Goal: Task Accomplishment & Management: Complete application form

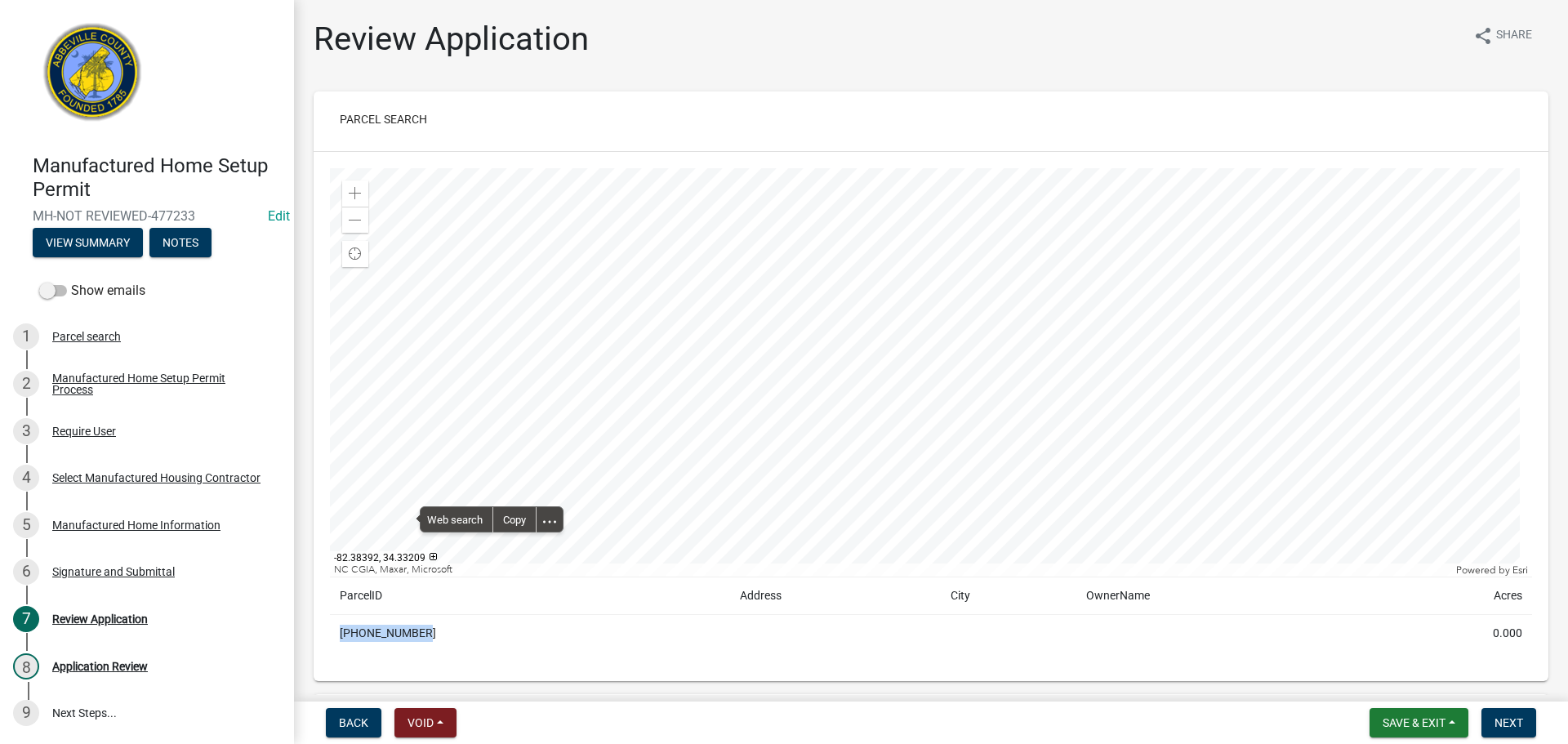
click at [553, 272] on div at bounding box center [931, 372] width 1203 height 409
click at [574, 280] on div at bounding box center [931, 372] width 1203 height 409
click at [824, 475] on div at bounding box center [931, 372] width 1203 height 409
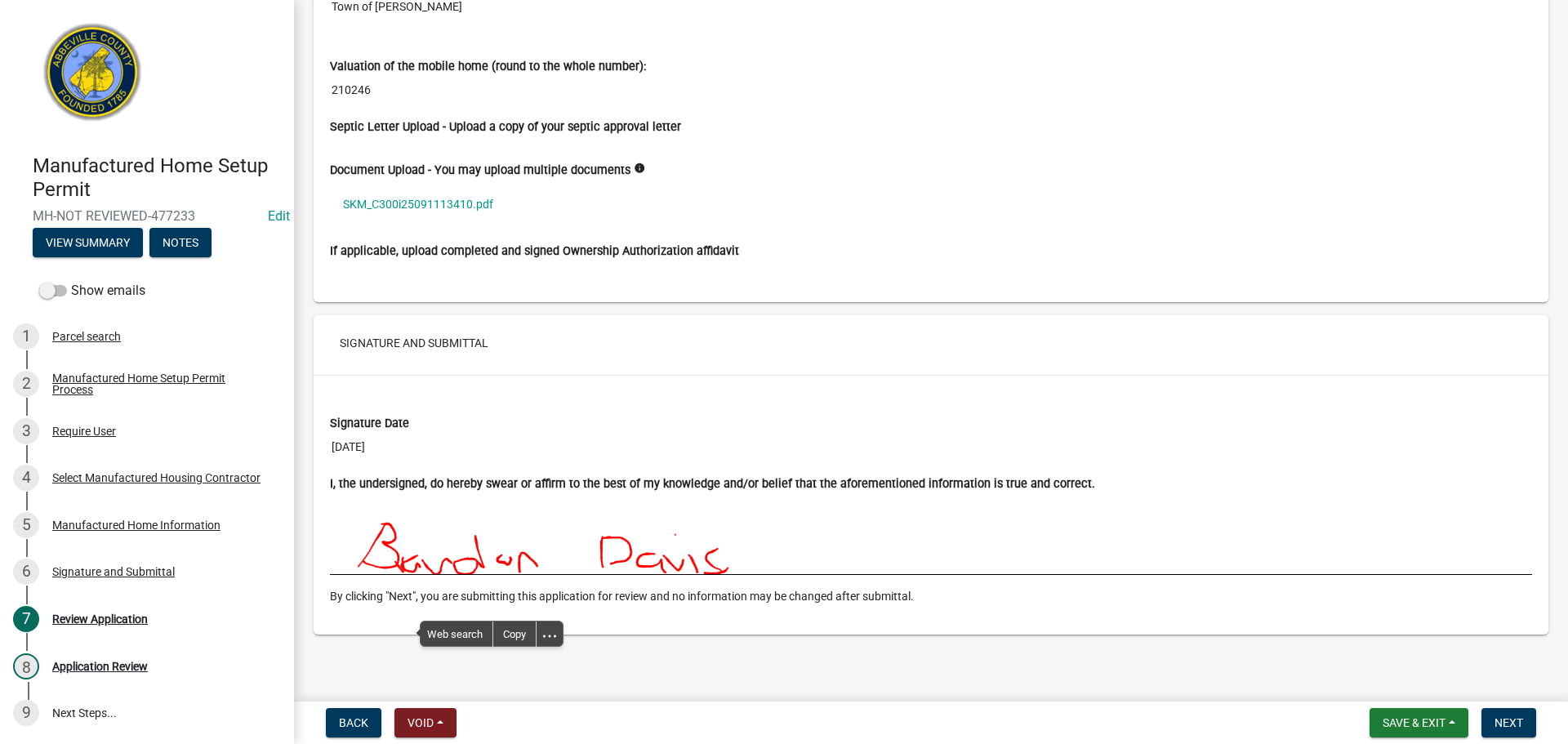
scroll to position [2810, 0]
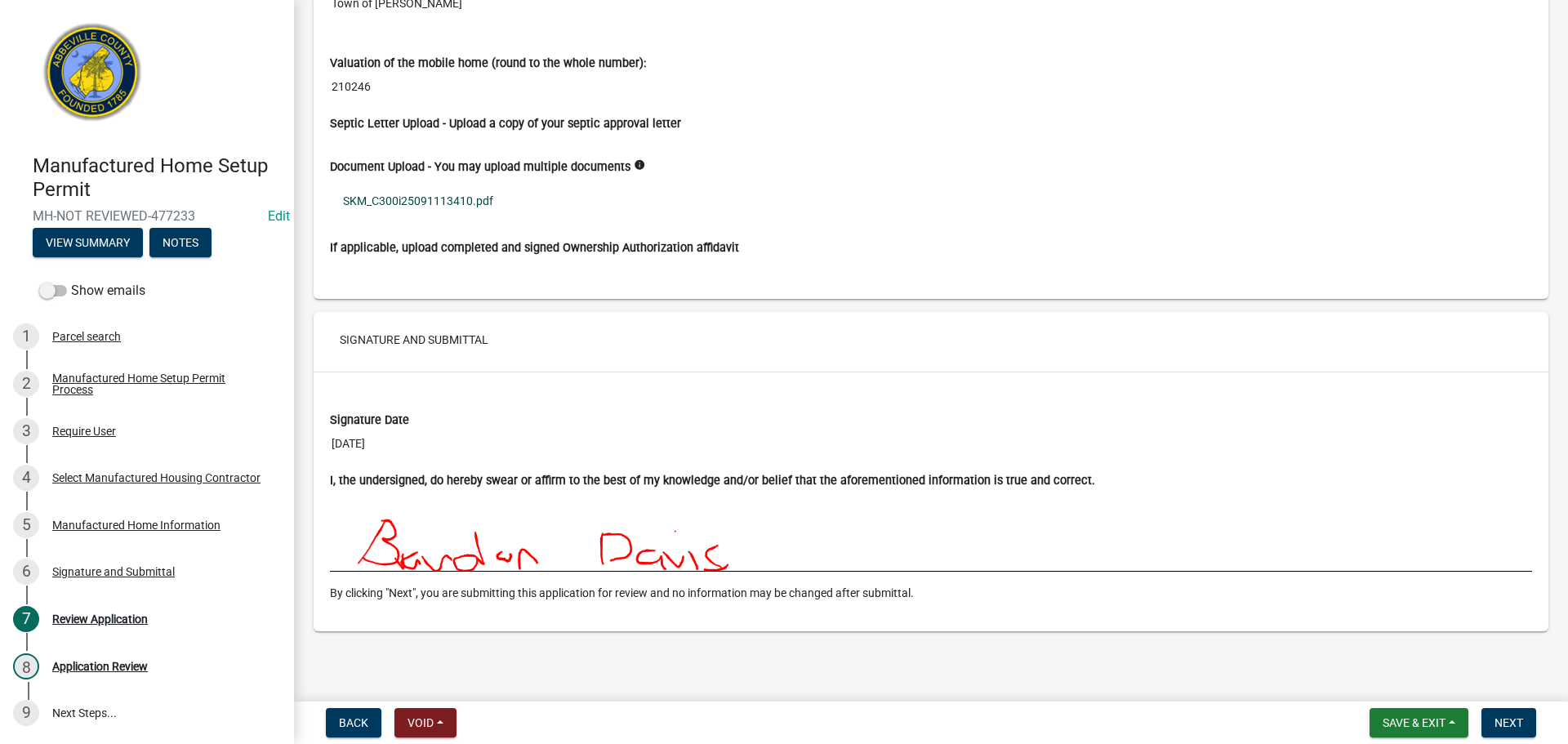
click at [474, 197] on link "SKM_C300i25091113410.pdf" at bounding box center [931, 201] width 1203 height 38
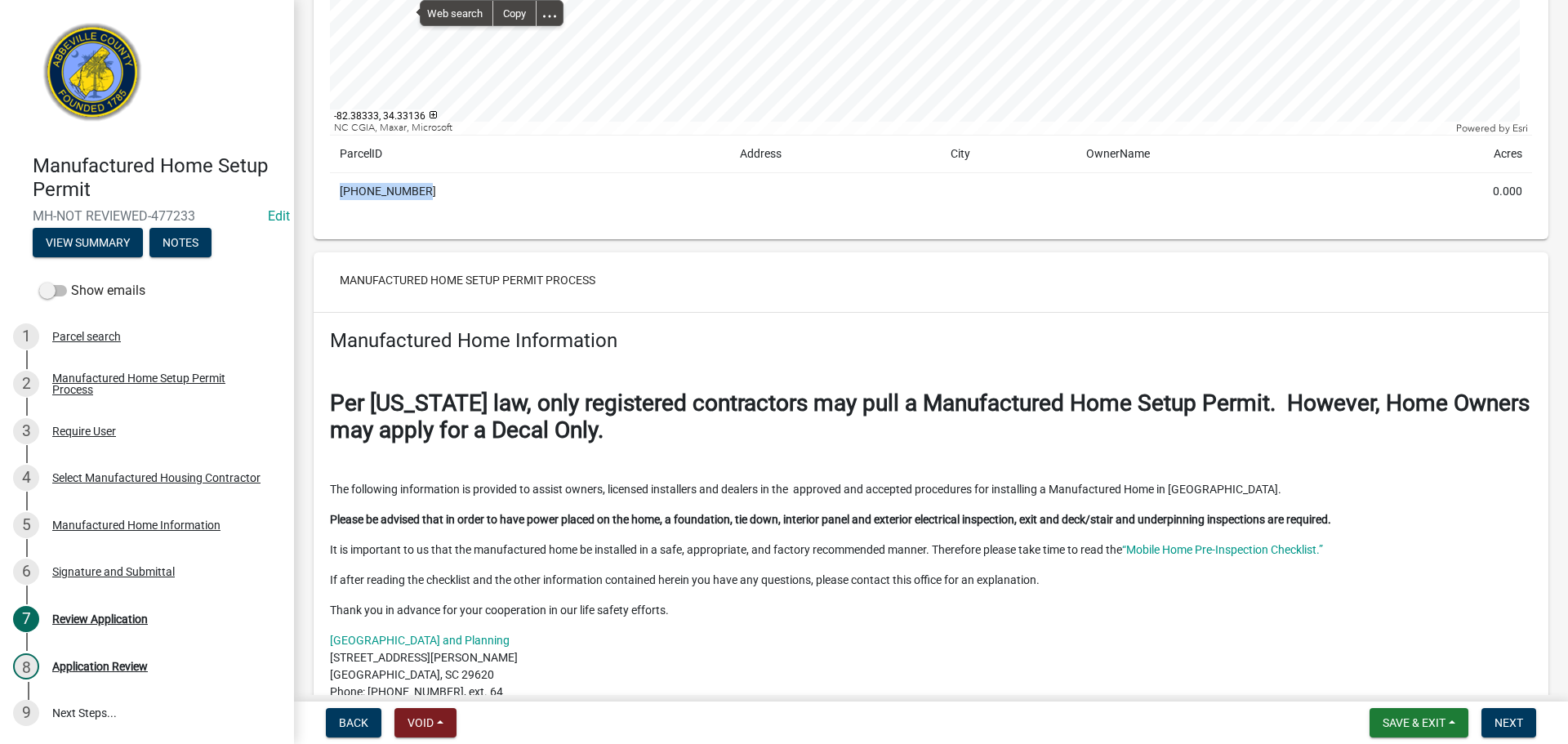
scroll to position [686, 0]
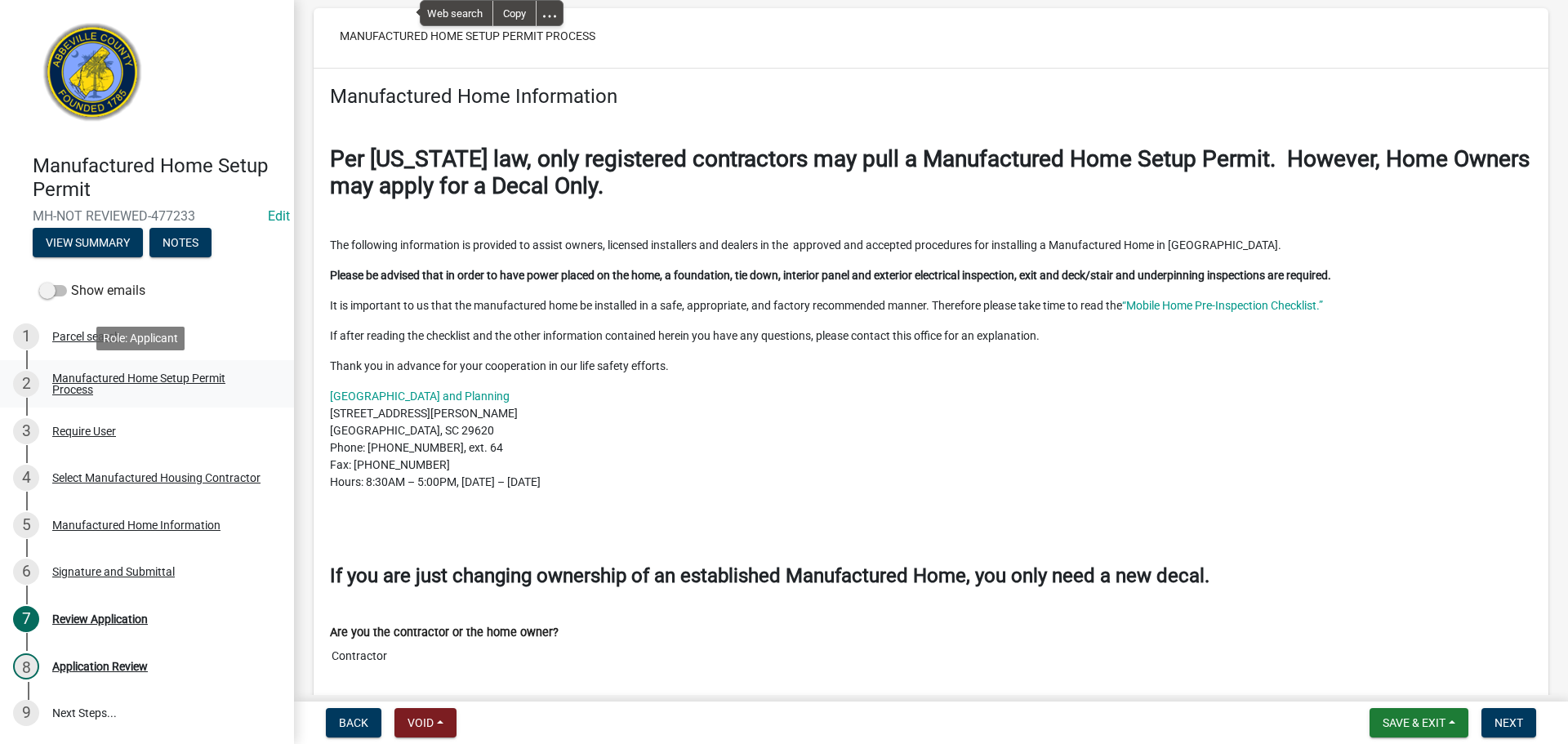
click at [142, 369] on link "2 Manufactured Home Setup Permit Process" at bounding box center [147, 384] width 294 height 47
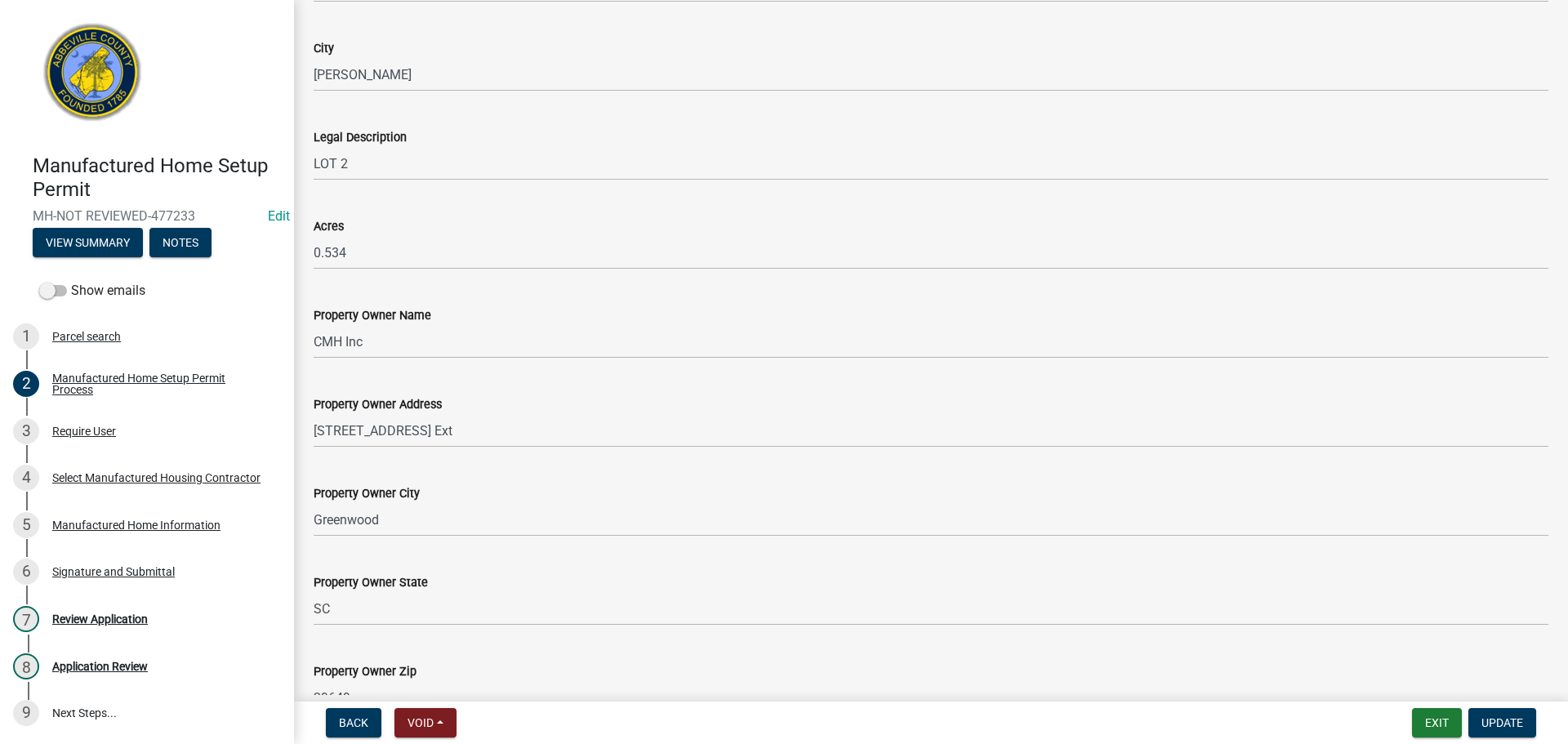
scroll to position [1216, 0]
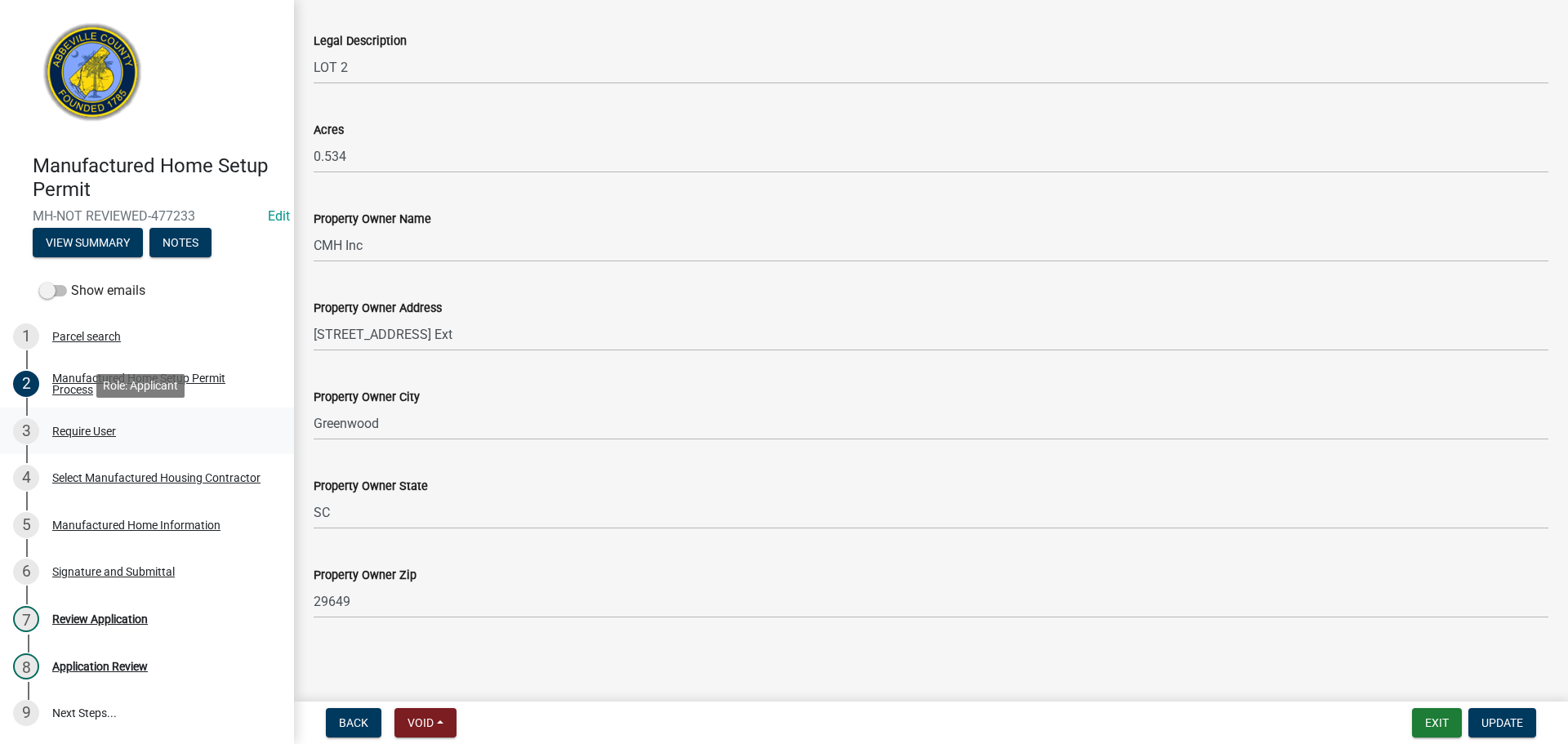
click at [104, 428] on div "Require User" at bounding box center [84, 431] width 64 height 11
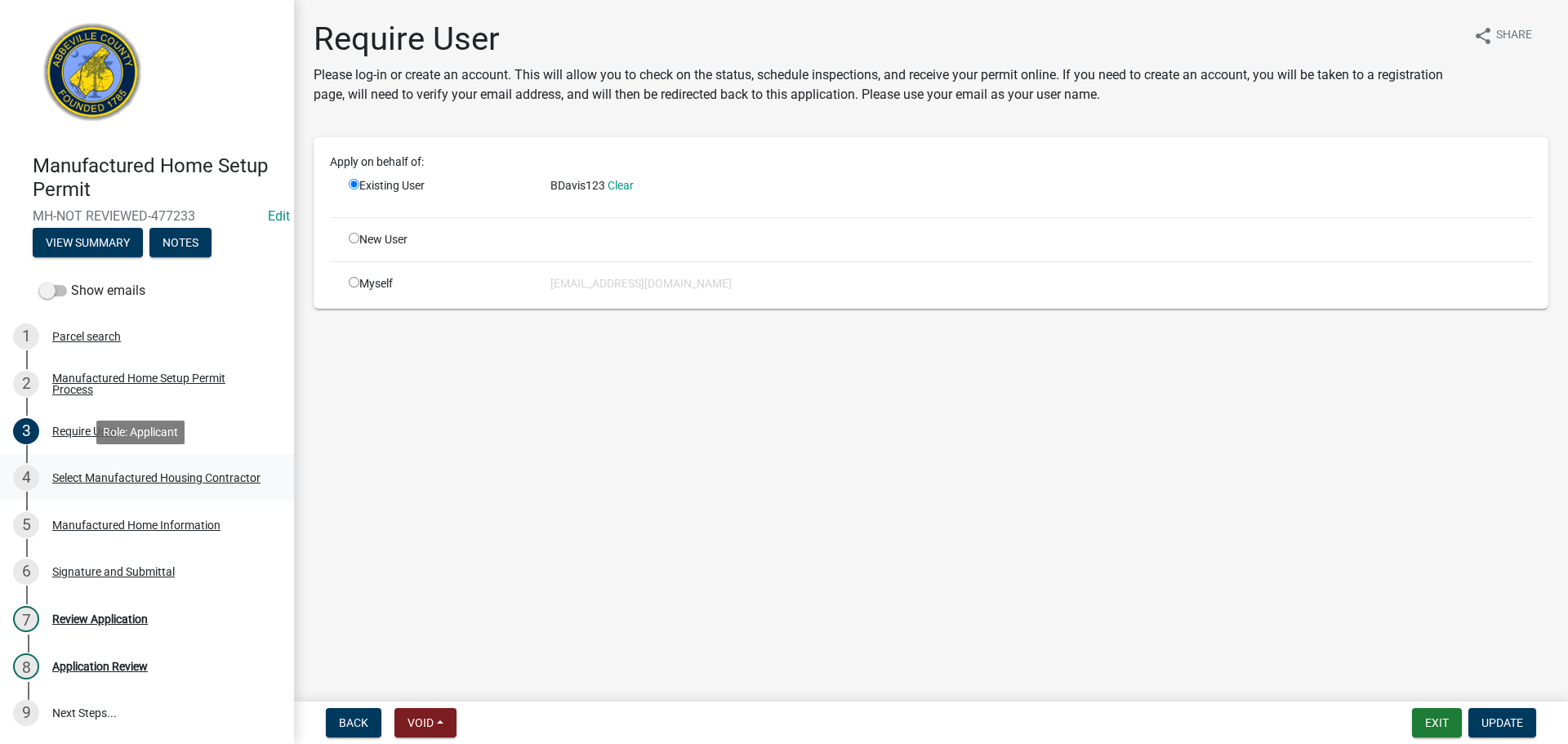
click at [130, 463] on link "4 Select Manufactured Housing Contractor" at bounding box center [147, 478] width 294 height 47
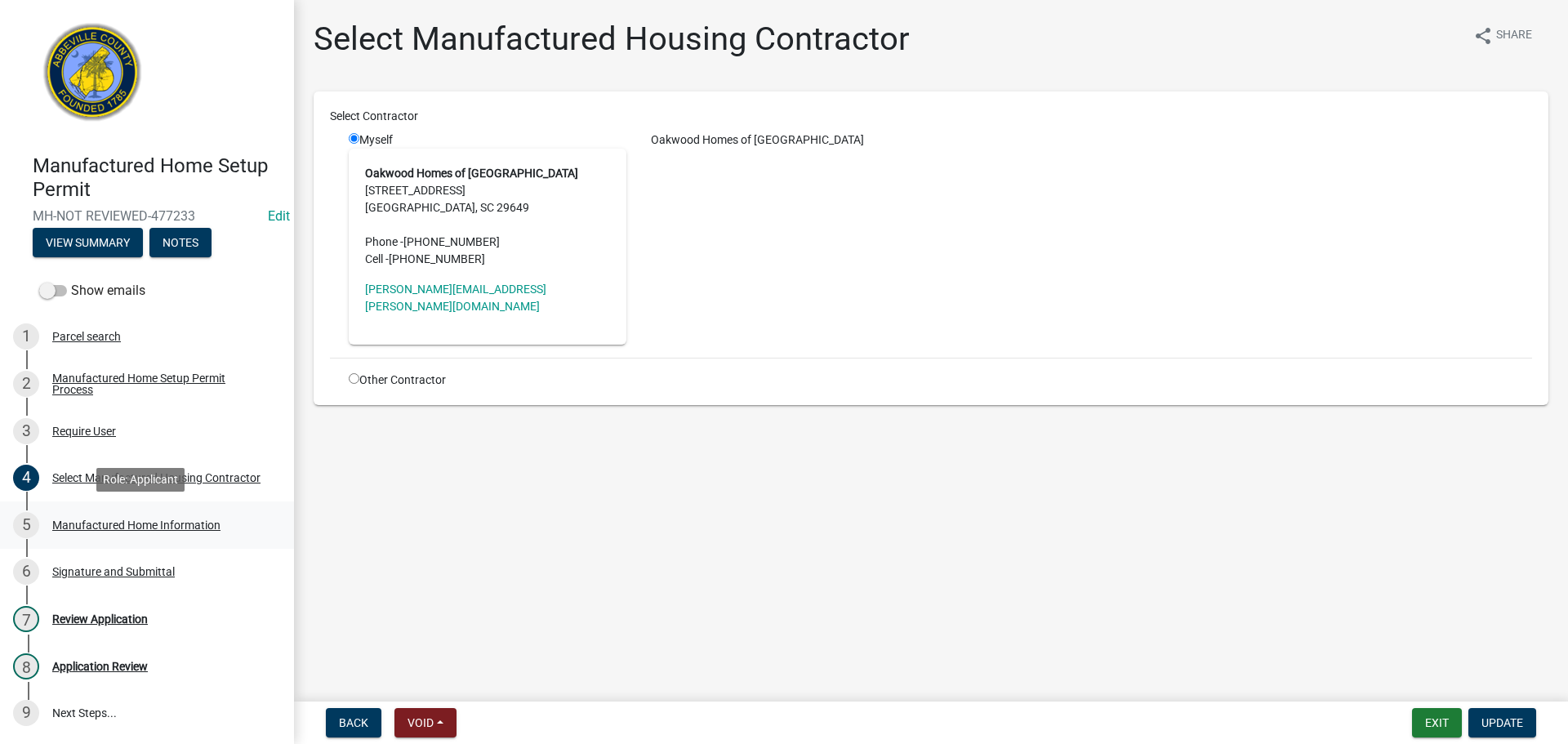
click at [150, 515] on div "5 Manufactured Home Information" at bounding box center [141, 525] width 255 height 26
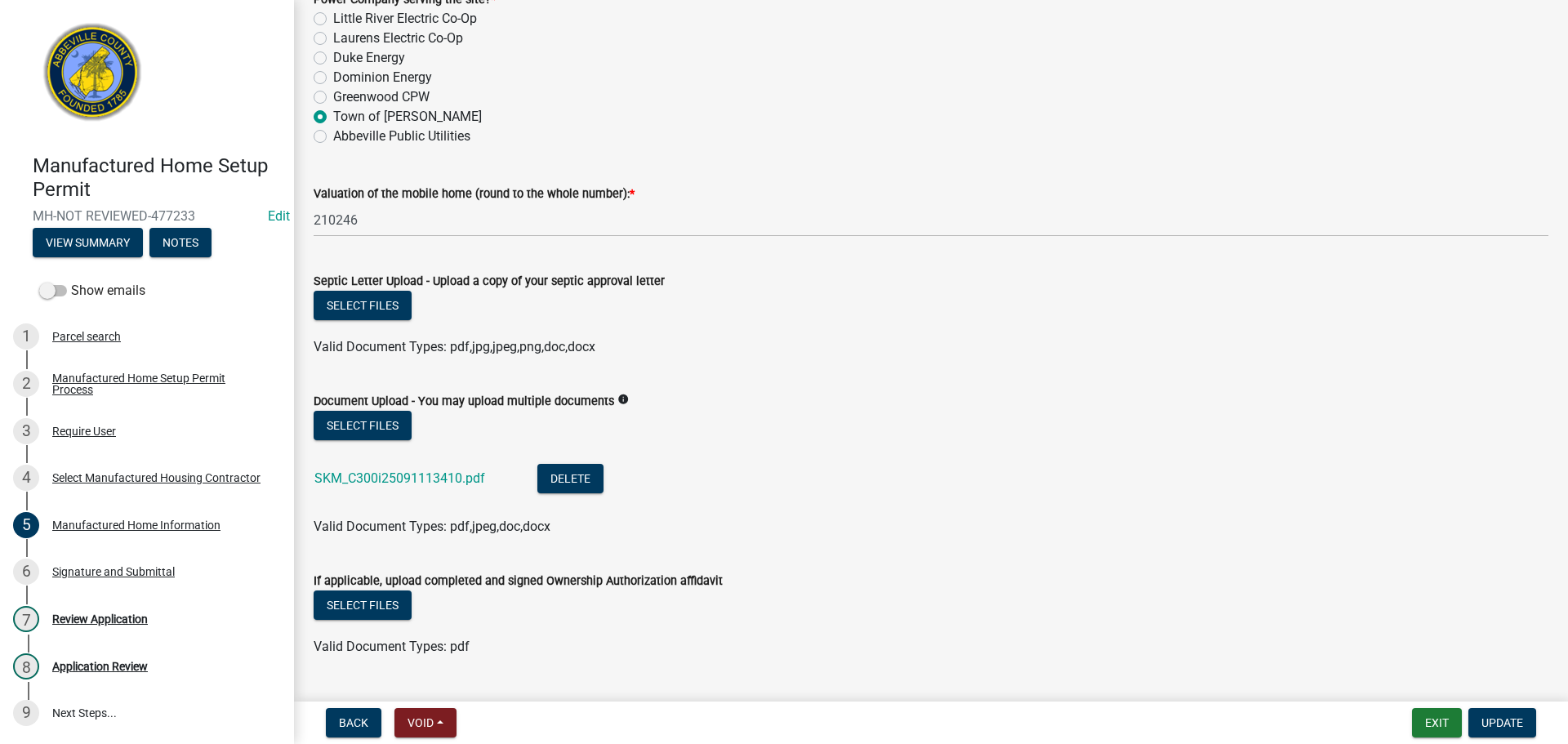
scroll to position [251, 0]
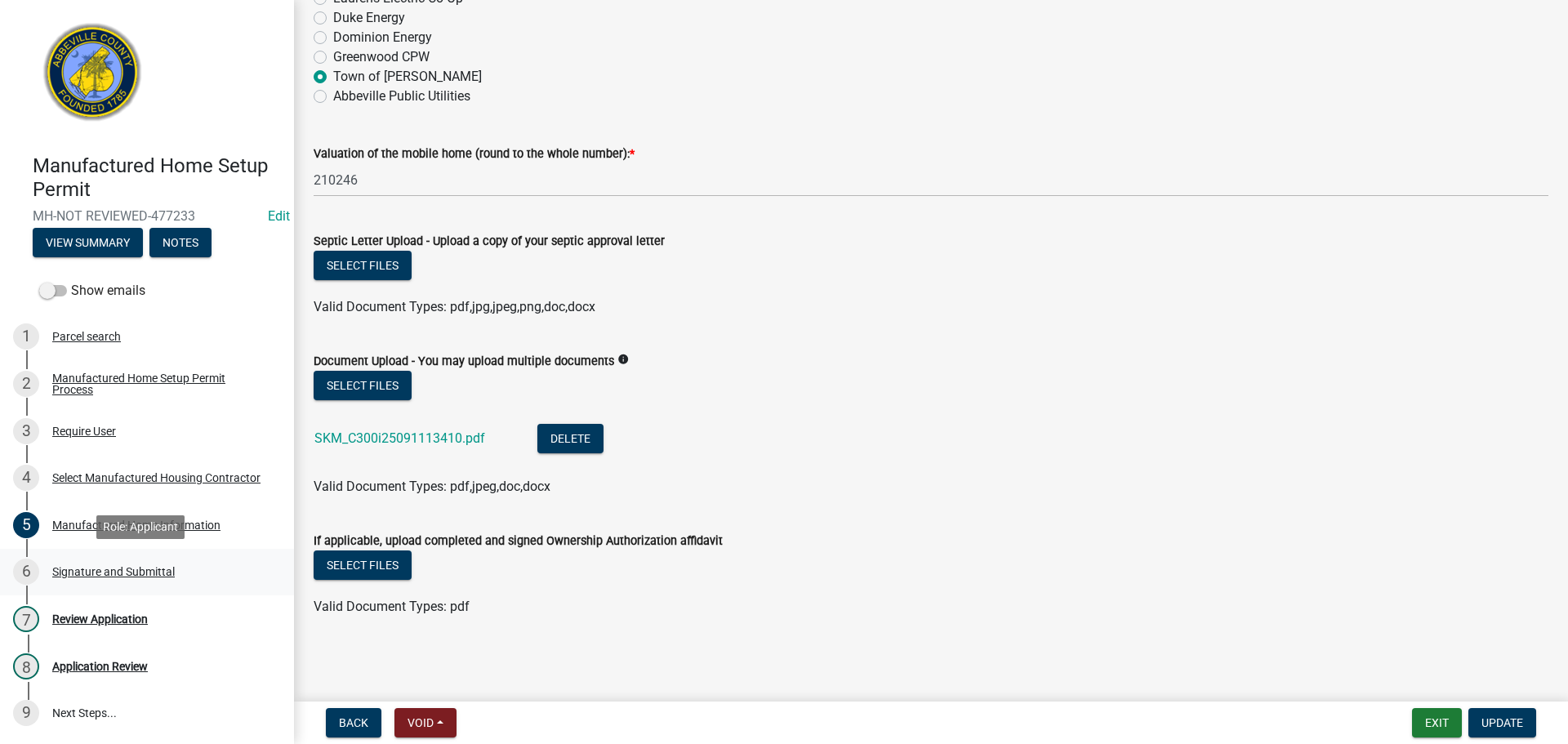
click at [114, 573] on div "Signature and Submittal" at bounding box center [114, 572] width 122 height 11
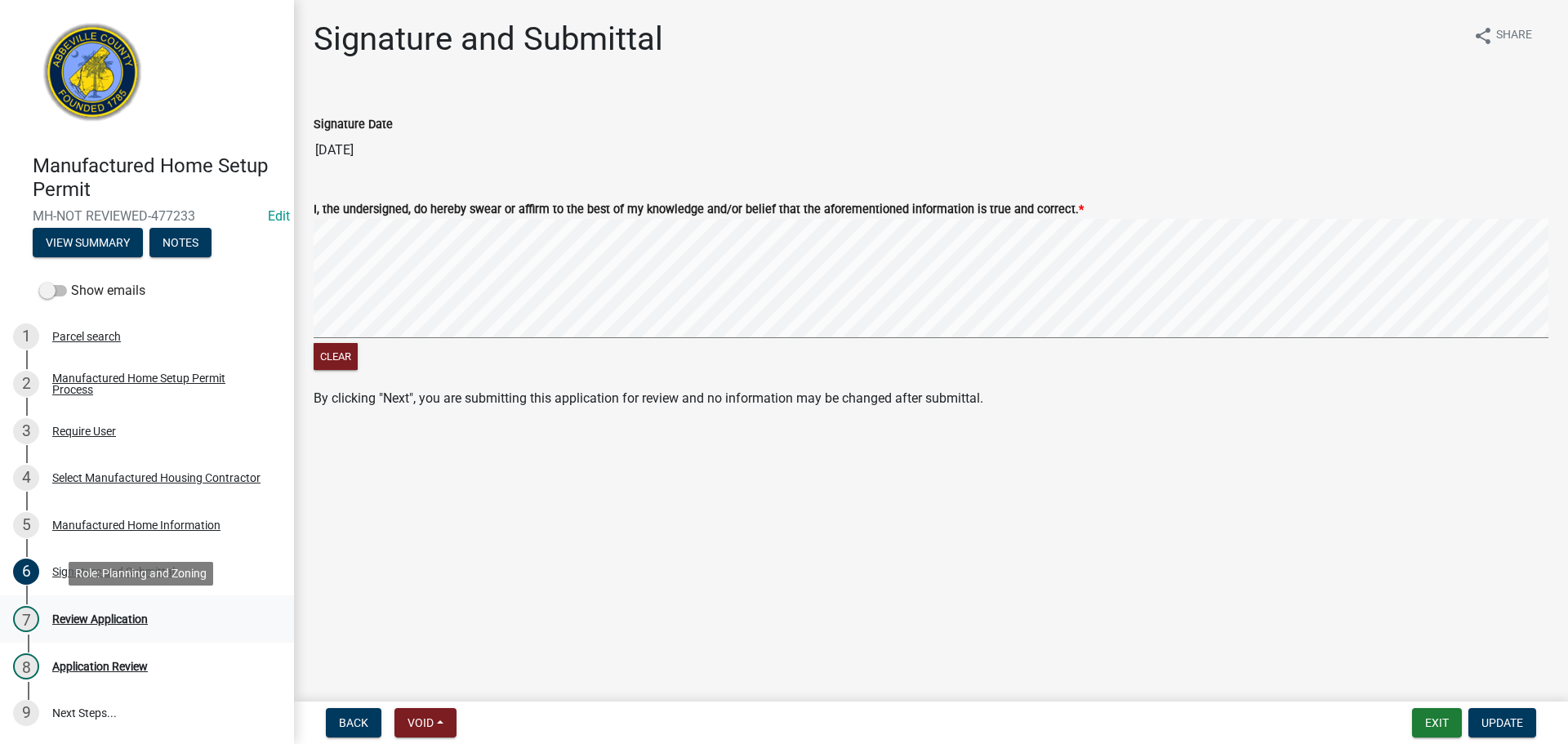
click at [90, 628] on div "7 Review Application" at bounding box center [141, 619] width 255 height 26
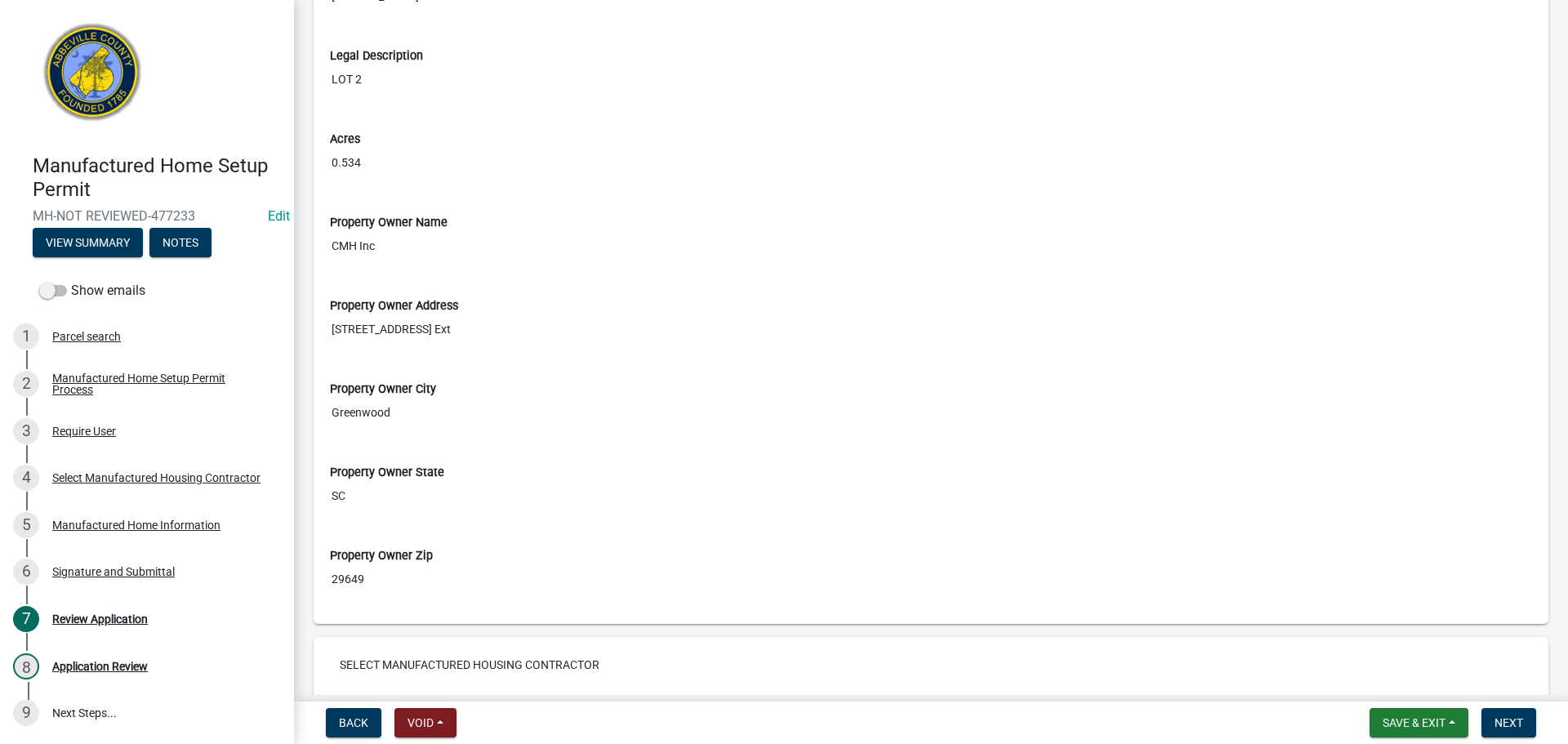
scroll to position [1797, 0]
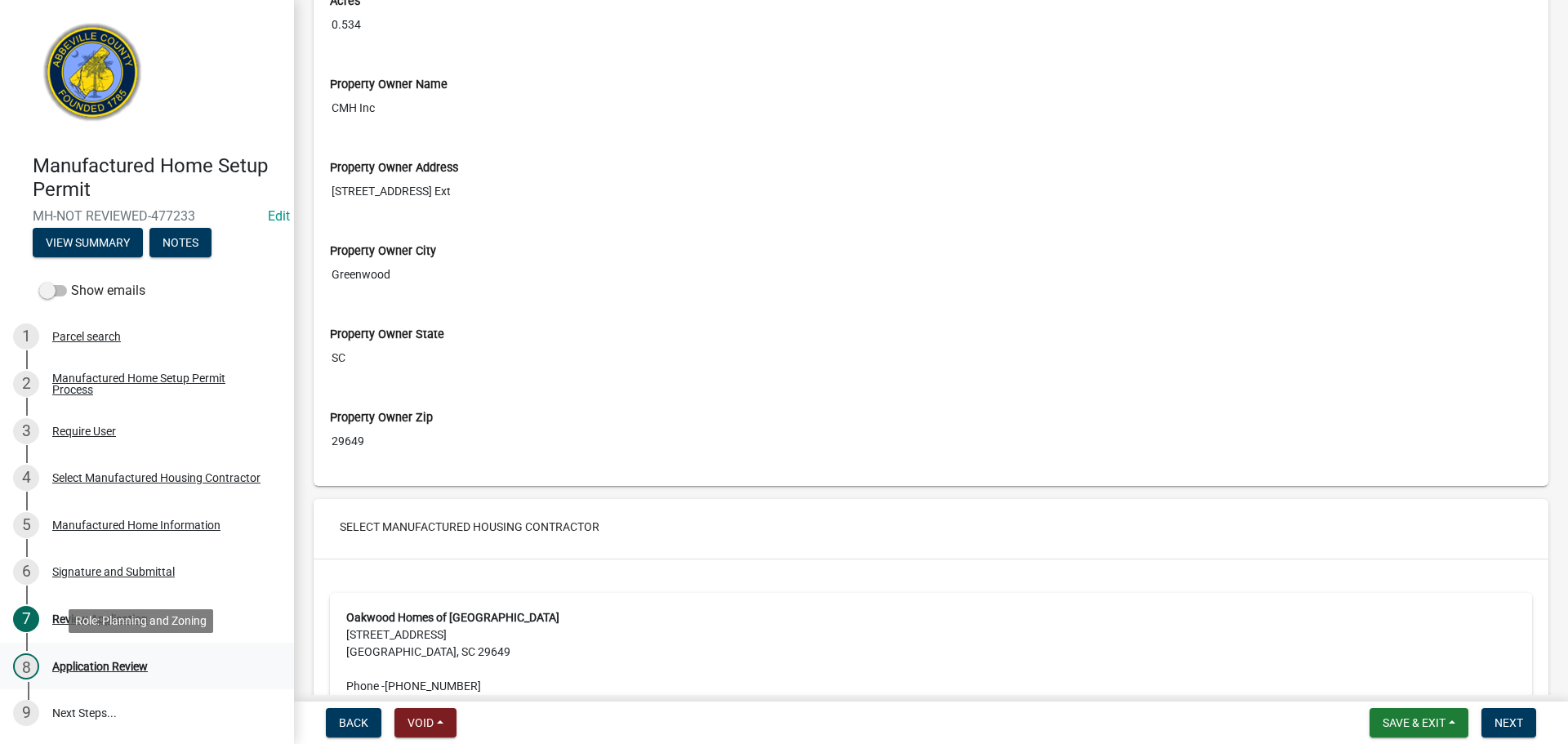
click at [117, 661] on div "Application Review" at bounding box center [100, 666] width 96 height 11
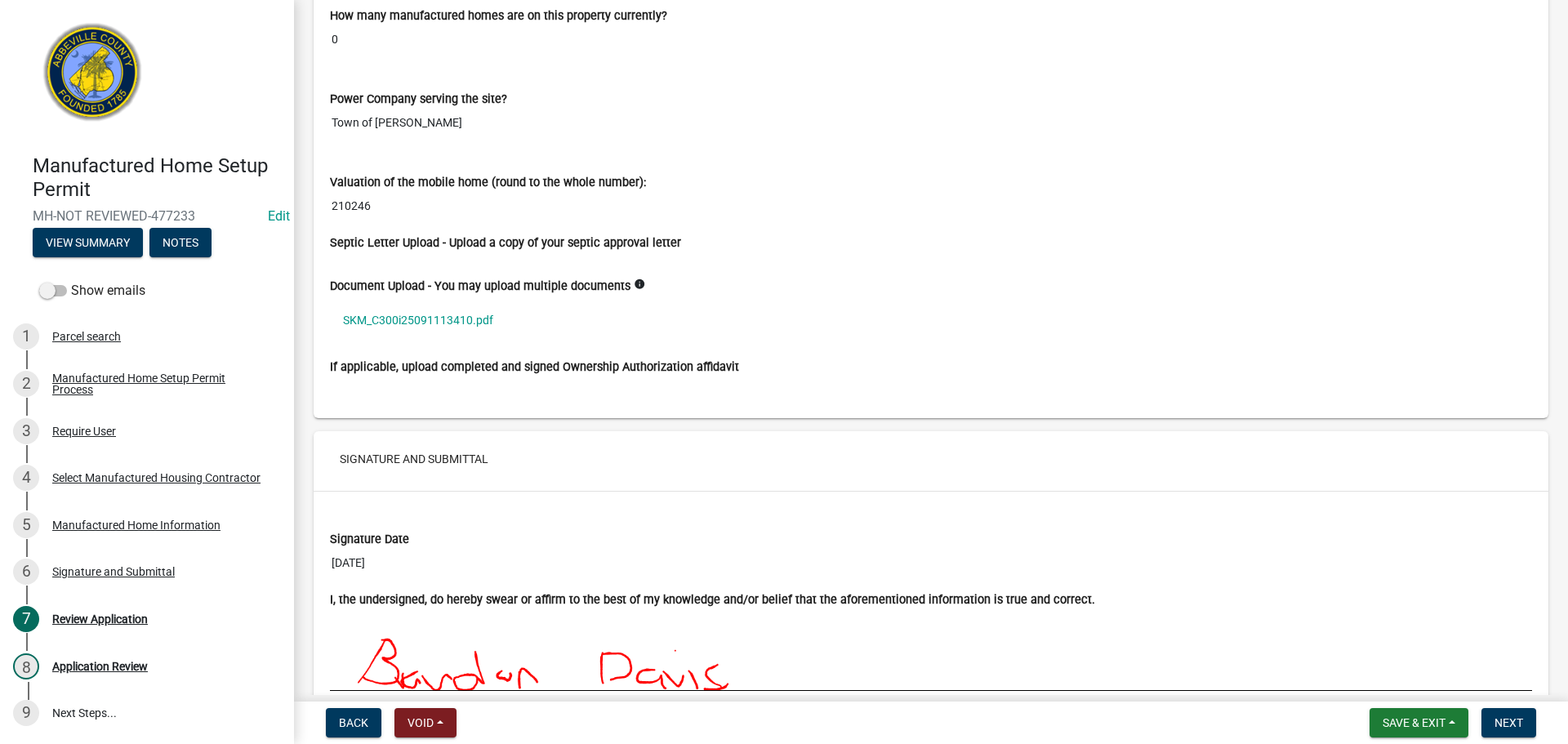
scroll to position [2810, 0]
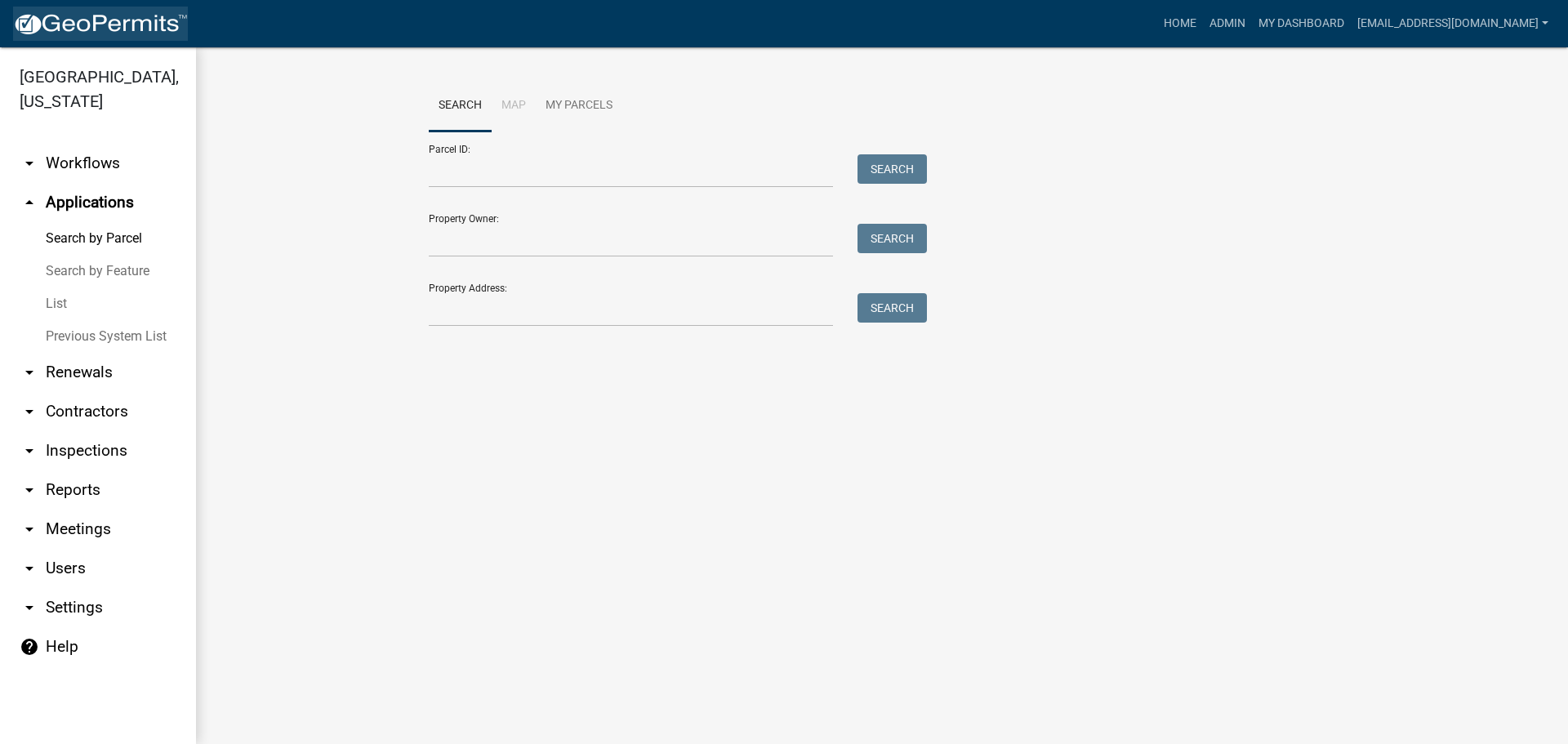
click at [79, 9] on link at bounding box center [100, 24] width 175 height 34
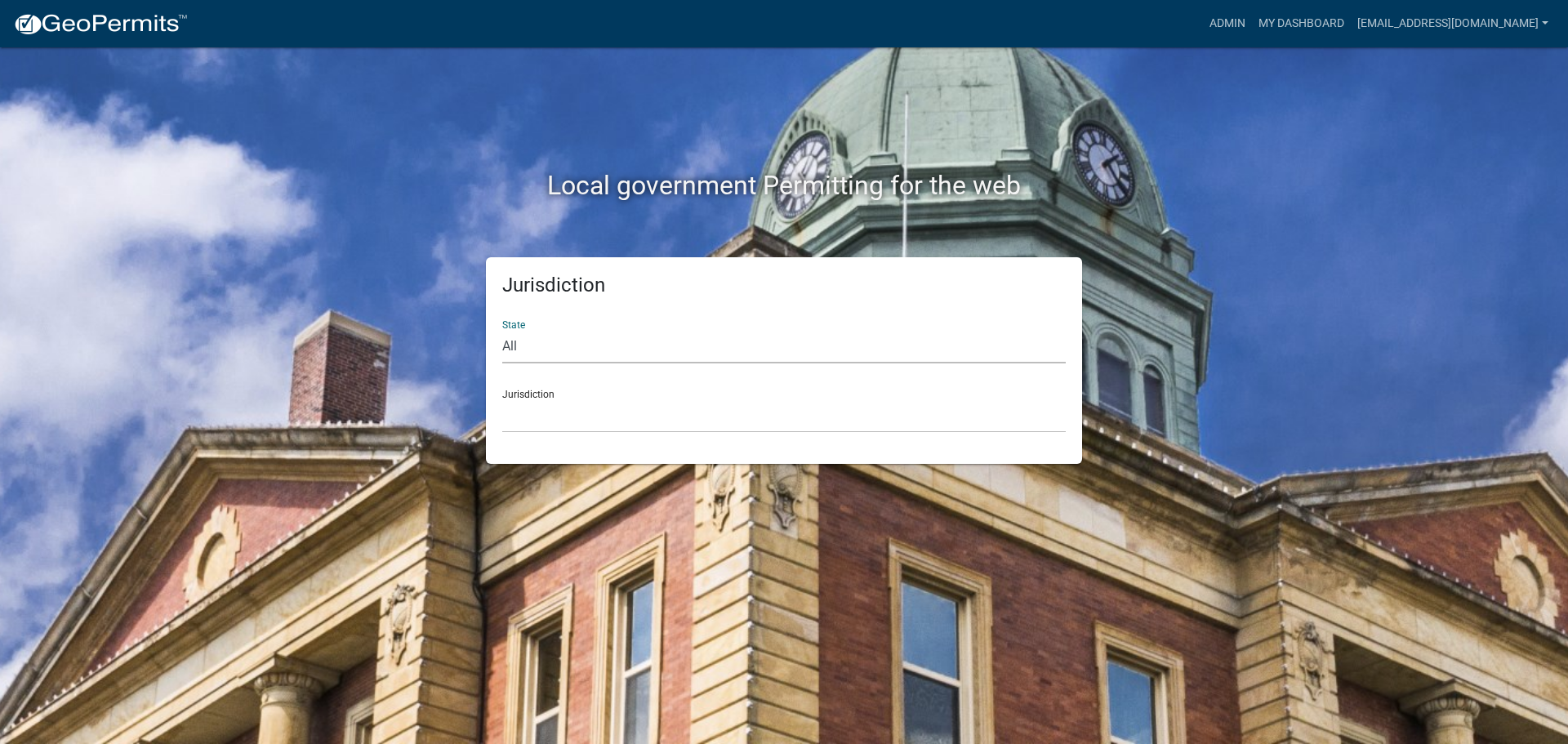
click at [647, 339] on select "All [US_STATE] [US_STATE] [US_STATE] [US_STATE] [US_STATE] [US_STATE] [US_STATE…" at bounding box center [784, 347] width 564 height 34
select select "[US_STATE]"
click at [503, 330] on select "All [US_STATE] [US_STATE] [US_STATE] [US_STATE] [US_STATE] [US_STATE] [US_STATE…" at bounding box center [784, 347] width 564 height 34
click at [672, 423] on select "[GEOGRAPHIC_DATA], [US_STATE] [GEOGRAPHIC_DATA], [US_STATE]" at bounding box center [784, 416] width 564 height 34
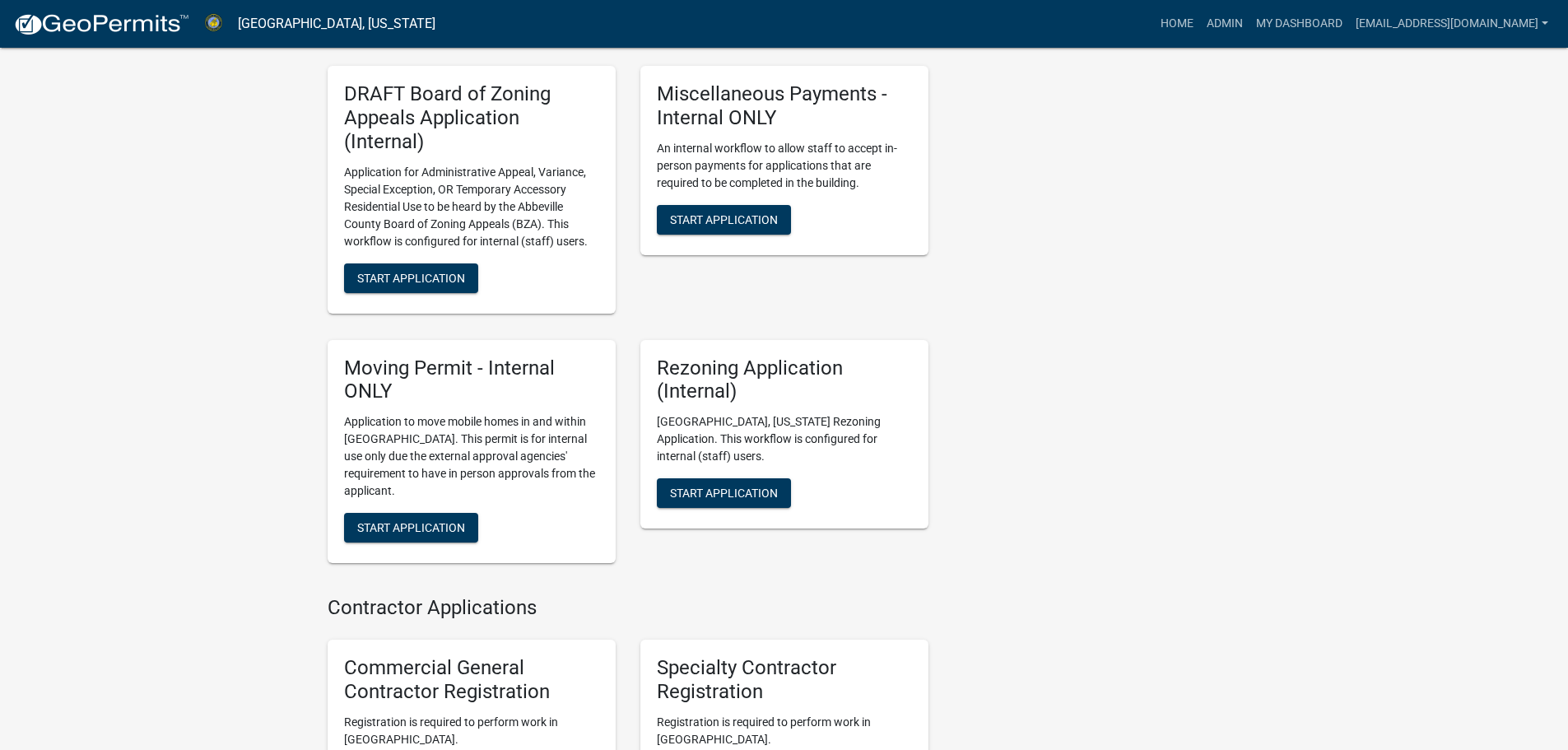
scroll to position [1317, 0]
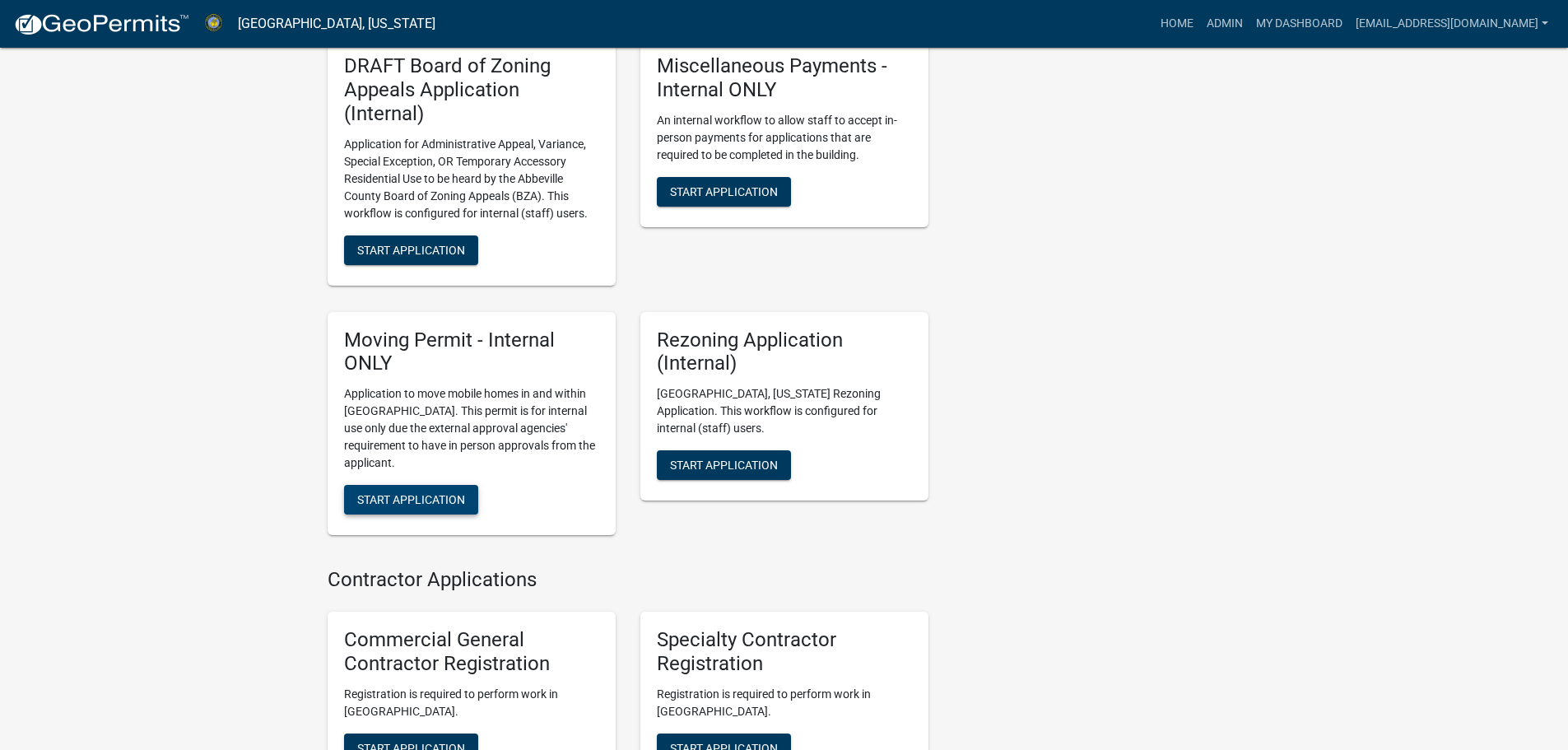
click at [442, 494] on span "Start Application" at bounding box center [411, 500] width 108 height 13
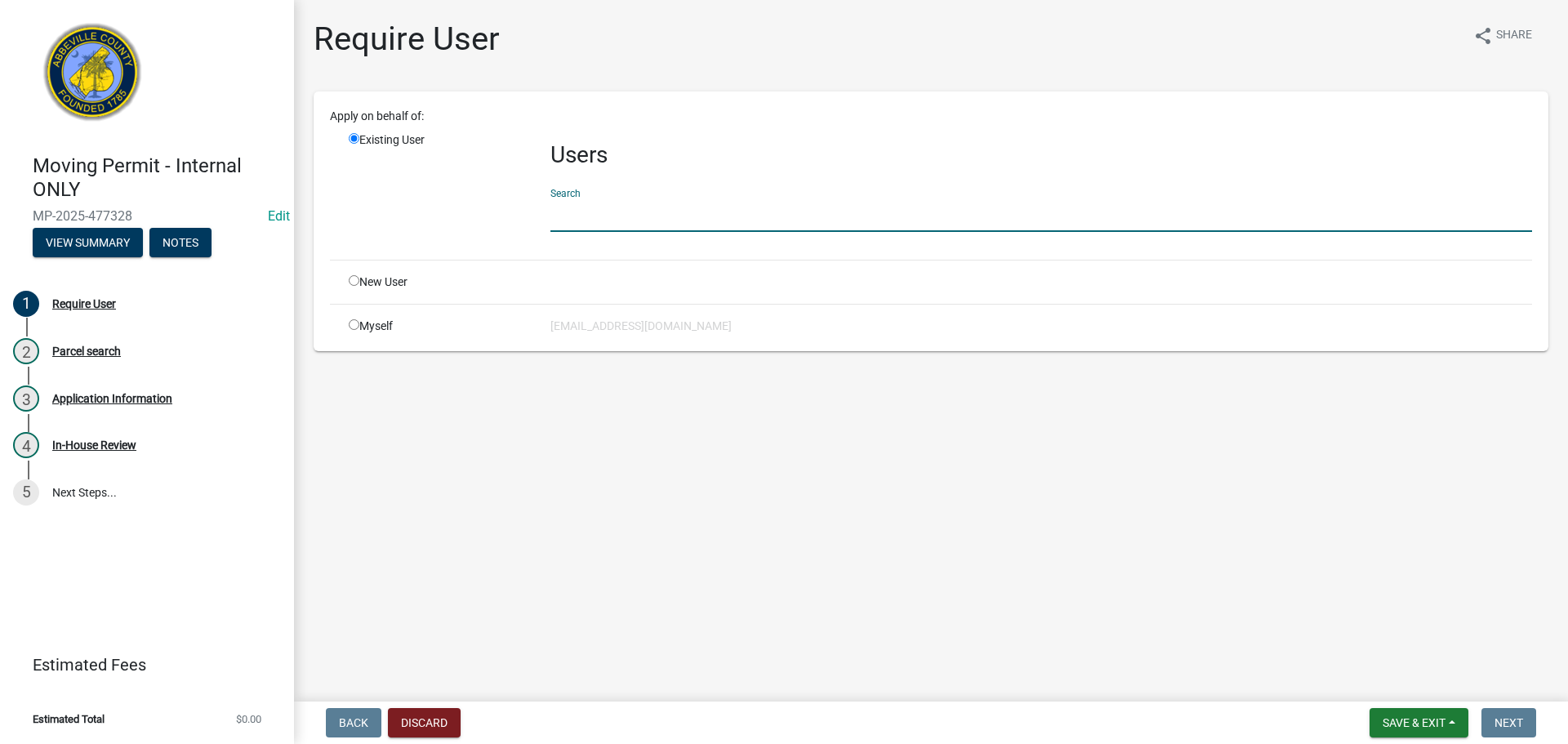
click at [634, 223] on input "text" at bounding box center [1041, 215] width 982 height 34
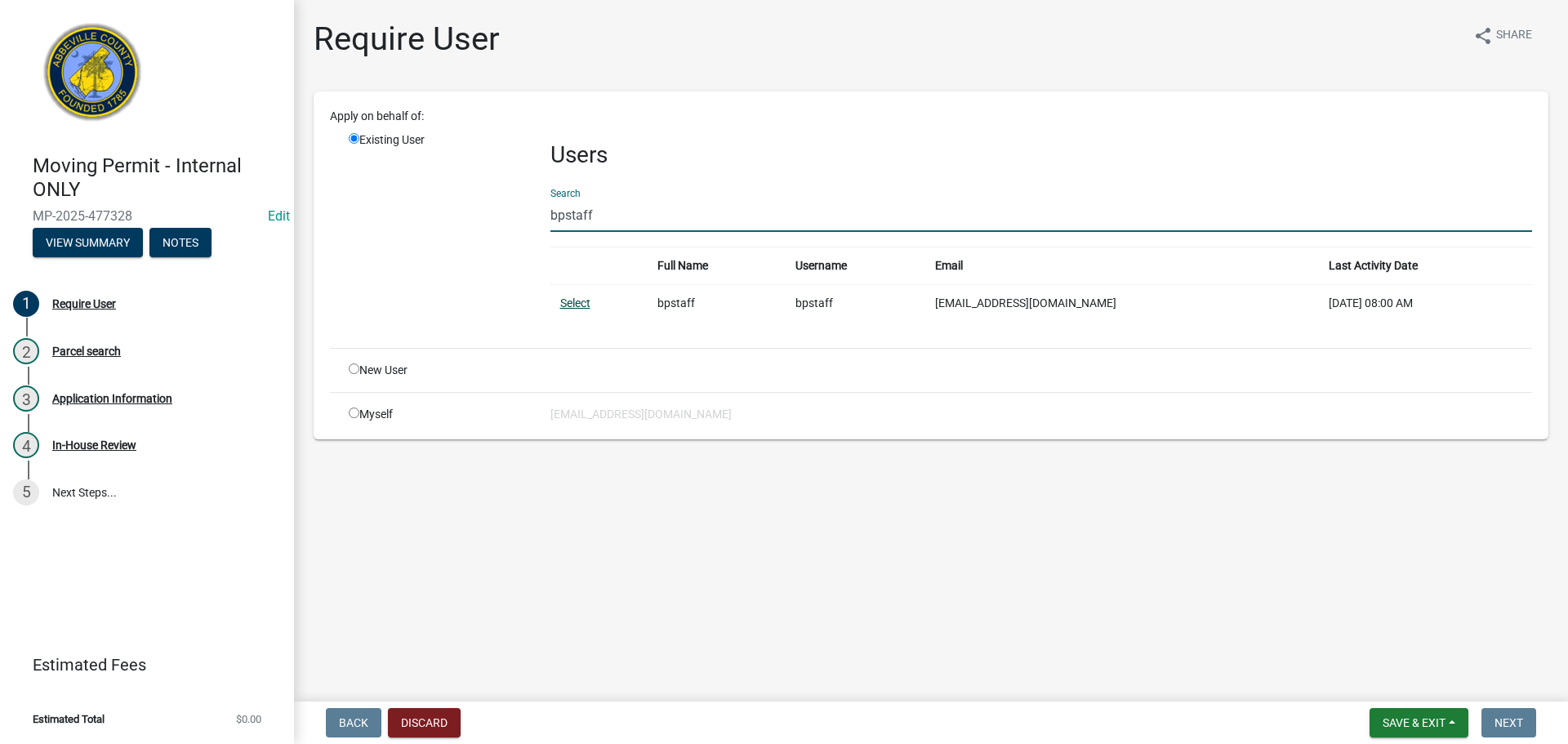
type input "bpstaff"
click at [564, 302] on link "Select" at bounding box center [575, 303] width 30 height 13
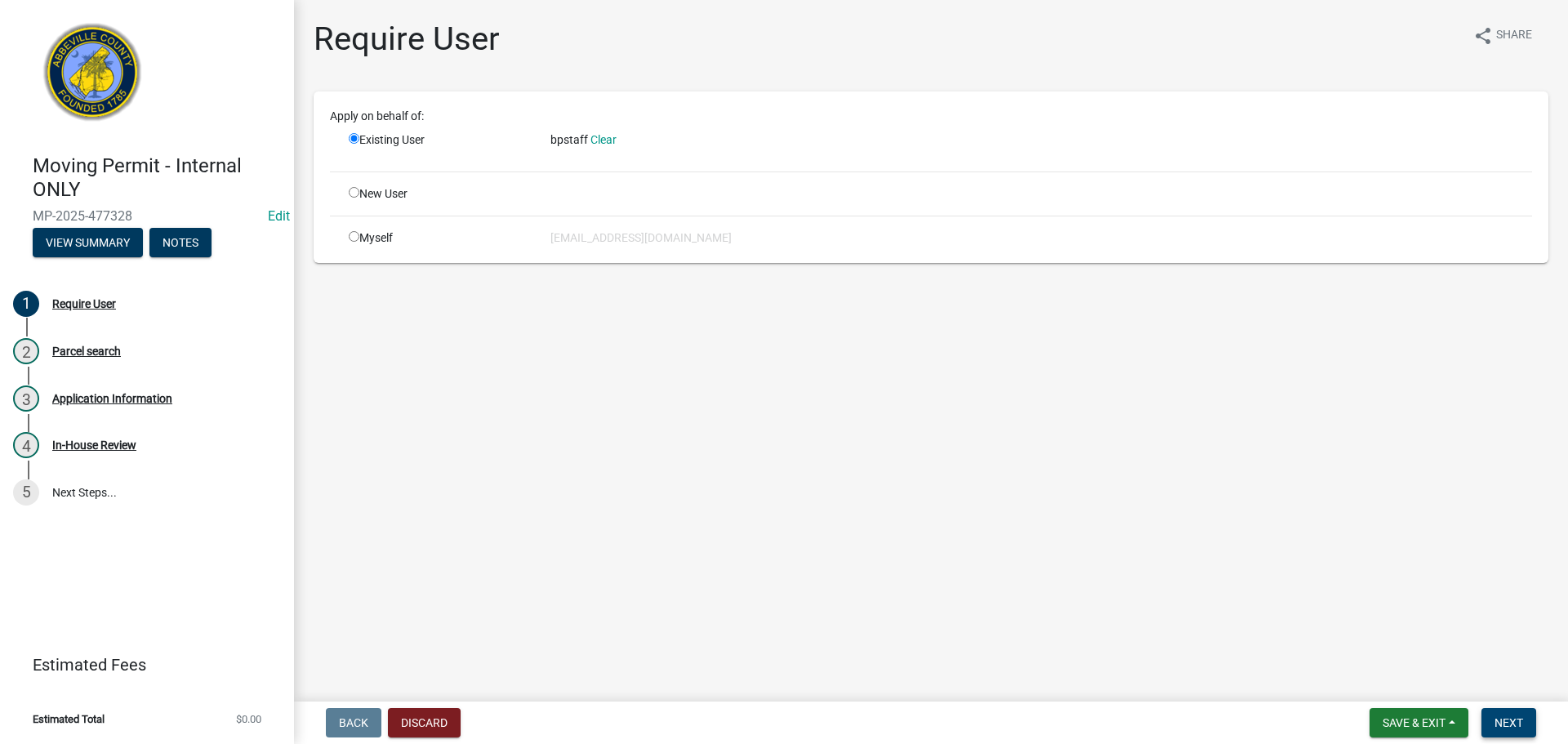
click at [1500, 723] on span "Next" at bounding box center [1509, 722] width 28 height 13
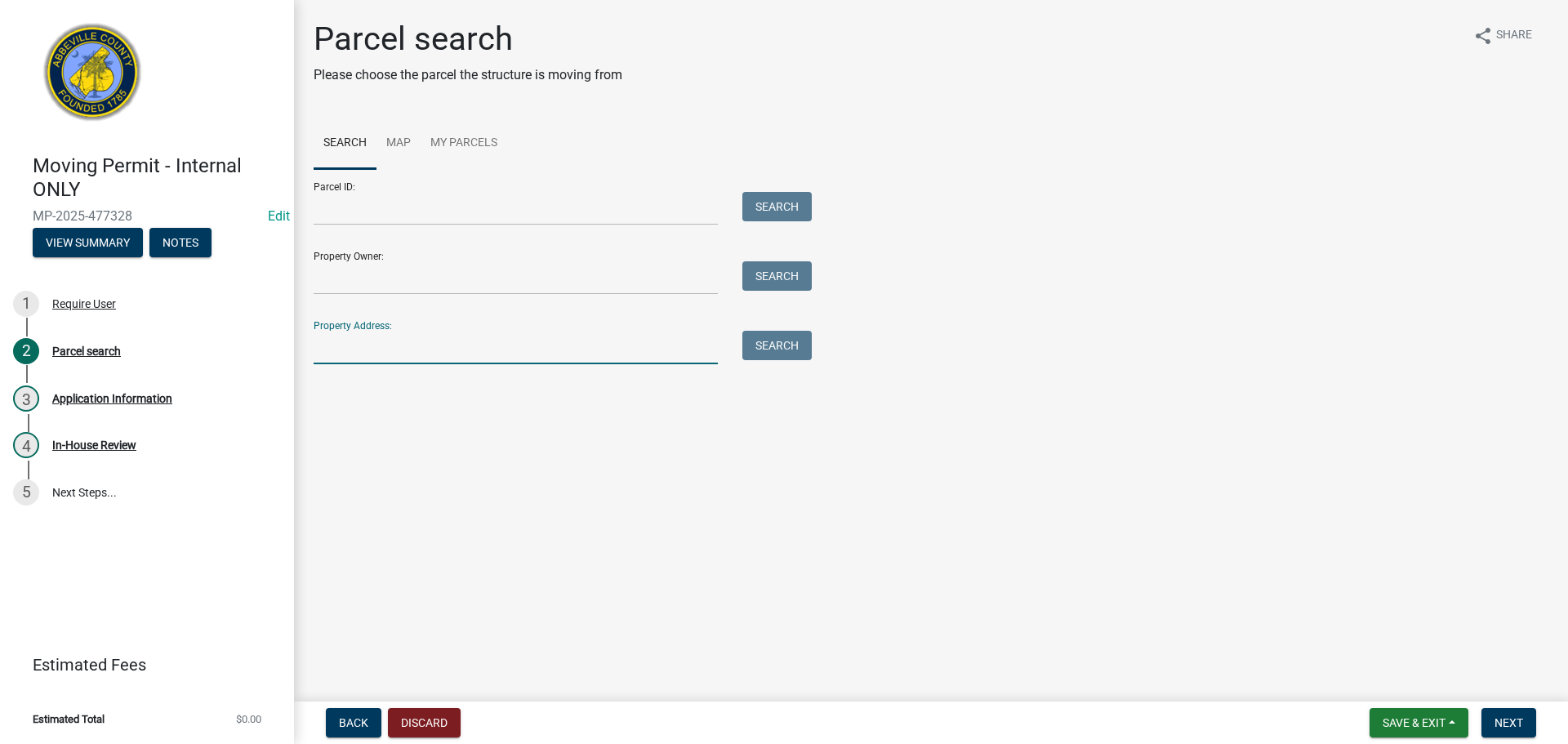
click at [435, 352] on input "Property Address:" at bounding box center [515, 347] width 404 height 34
type input "[PHONE_NUMBER]"
drag, startPoint x: 413, startPoint y: 347, endPoint x: 325, endPoint y: 349, distance: 88.0
click at [301, 355] on div "Parcel search Please choose the parcel the structure is moving from share Share…" at bounding box center [931, 226] width 1274 height 413
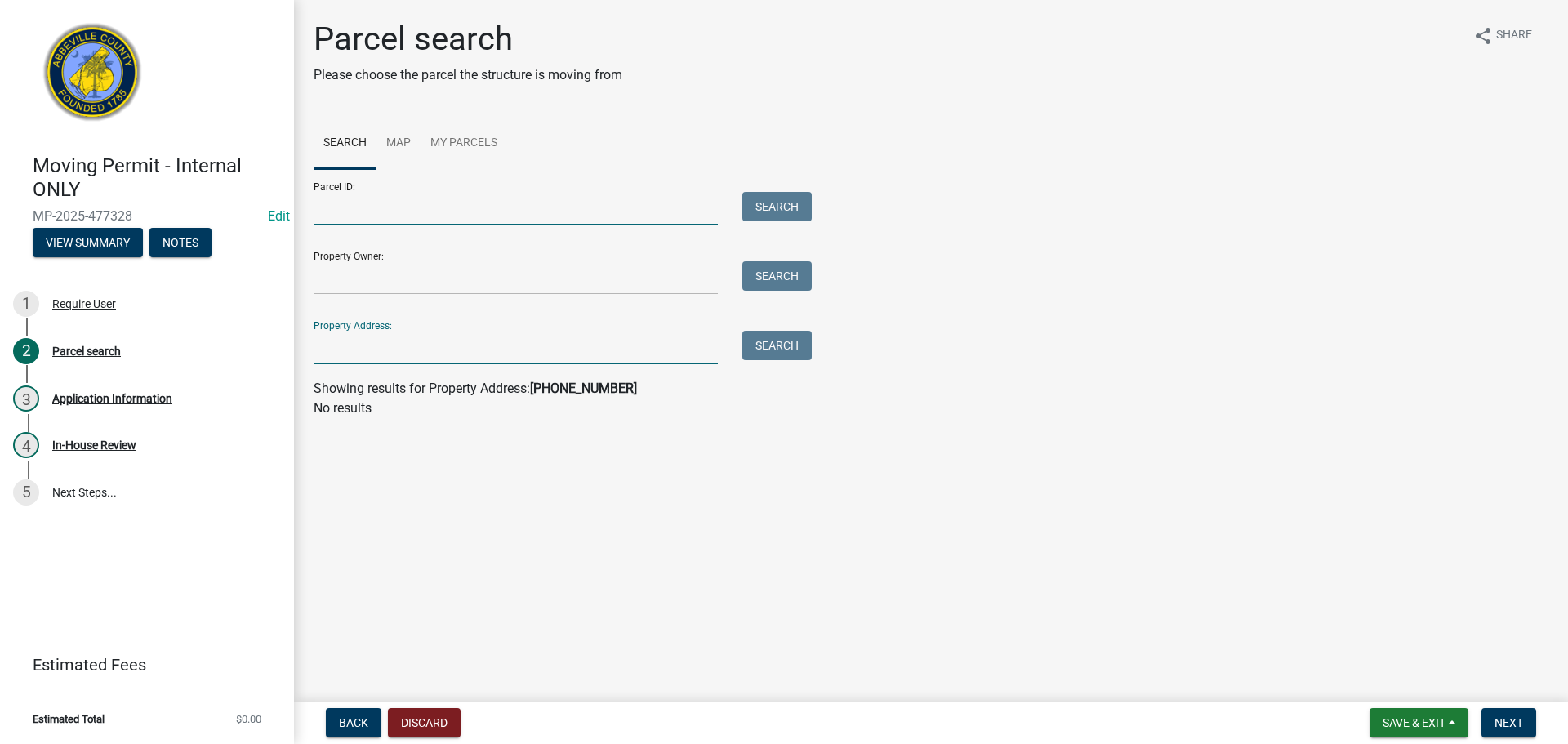
click at [369, 200] on input "Parcel ID:" at bounding box center [515, 209] width 404 height 34
paste input "[PHONE_NUMBER]"
type input "[PHONE_NUMBER]"
click at [775, 210] on button "Search" at bounding box center [777, 207] width 70 height 29
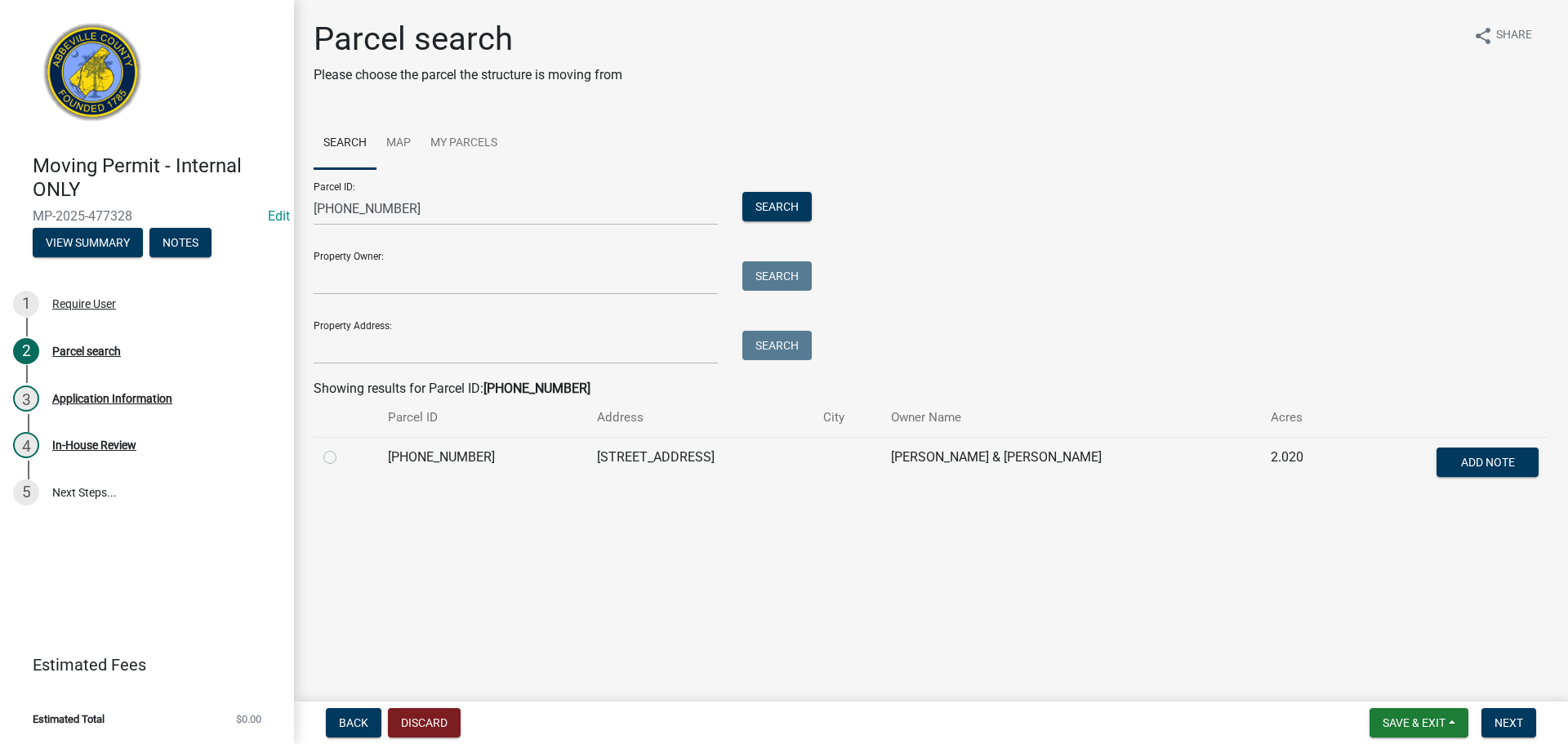
click at [343, 447] on label at bounding box center [343, 447] width 0 height 0
click at [343, 455] on input "radio" at bounding box center [348, 453] width 10 height 10
radio input "true"
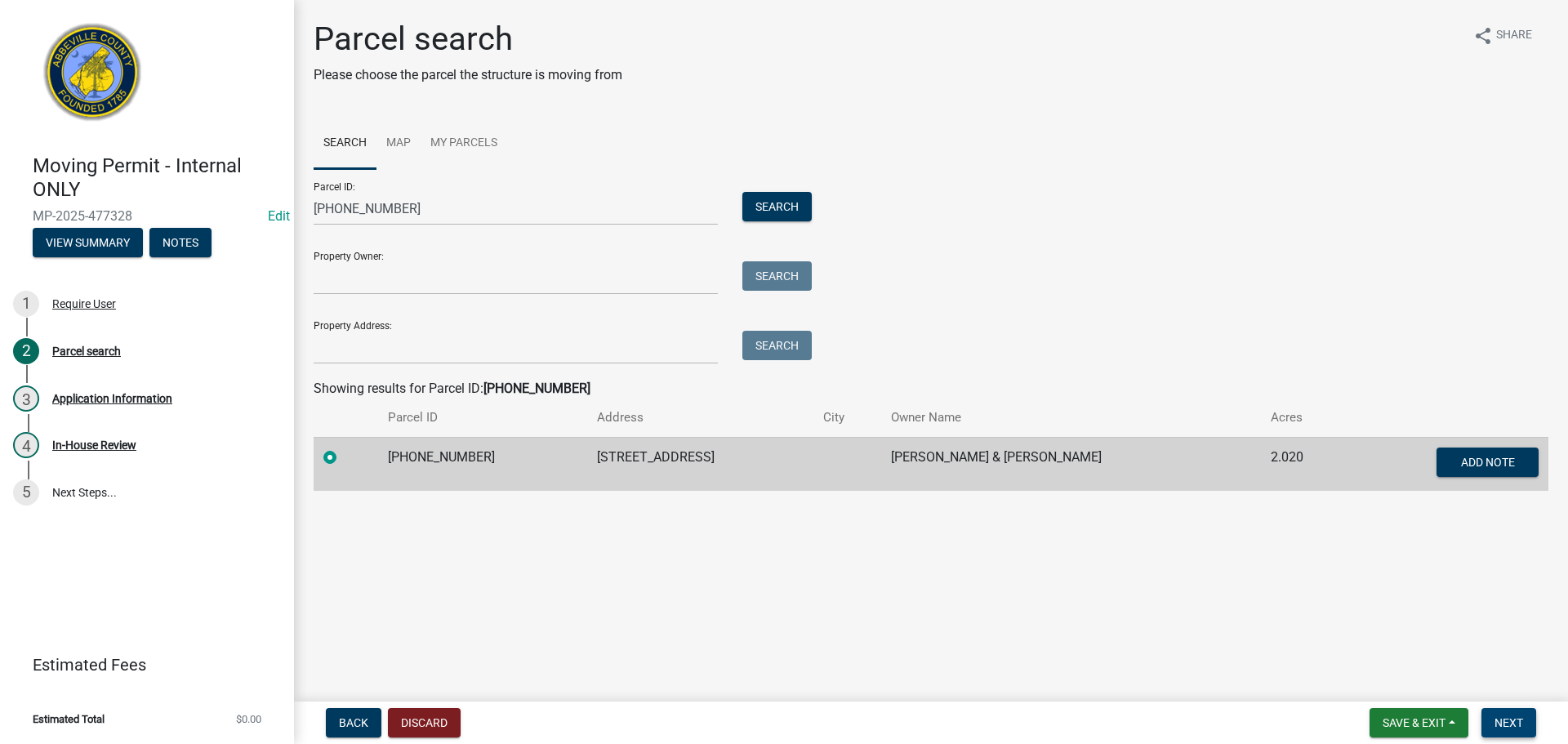
click at [1515, 722] on span "Next" at bounding box center [1509, 722] width 28 height 13
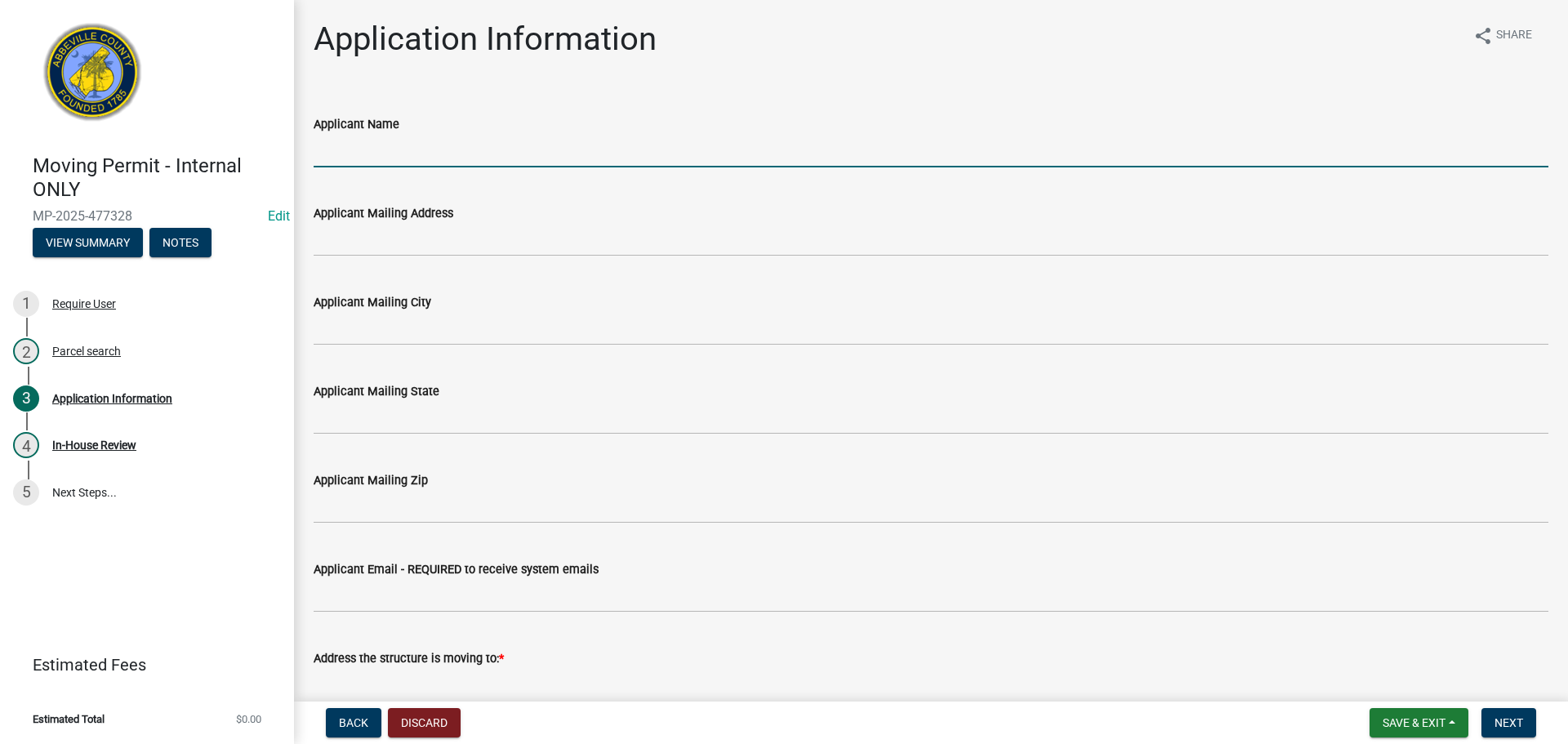
click at [443, 153] on input "Applicant Name" at bounding box center [931, 150] width 1235 height 34
type input "[PERSON_NAME]"
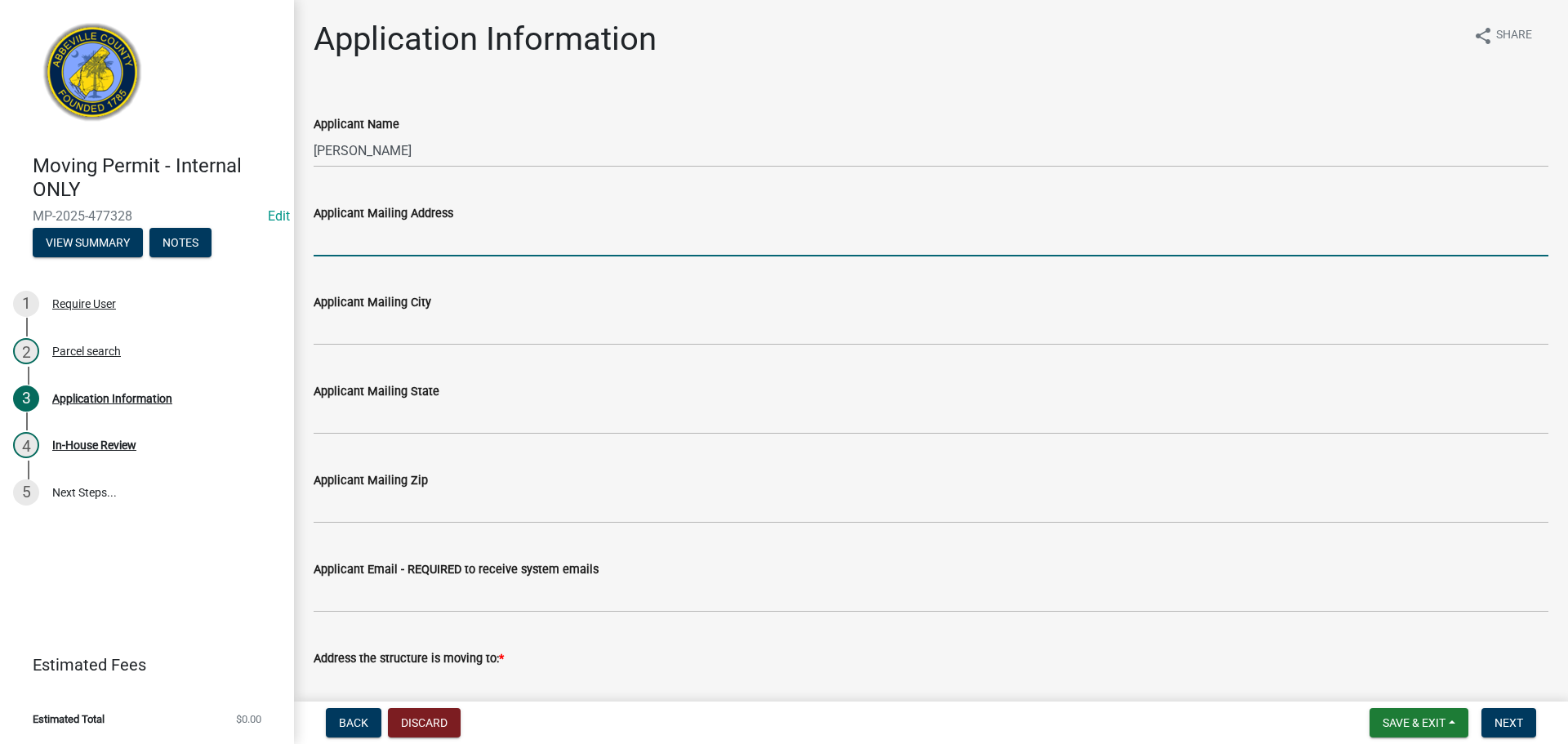
click at [403, 232] on input "Applicant Mailing Address" at bounding box center [931, 240] width 1235 height 34
type input "[STREET_ADDRESS][PERSON_NAME]"
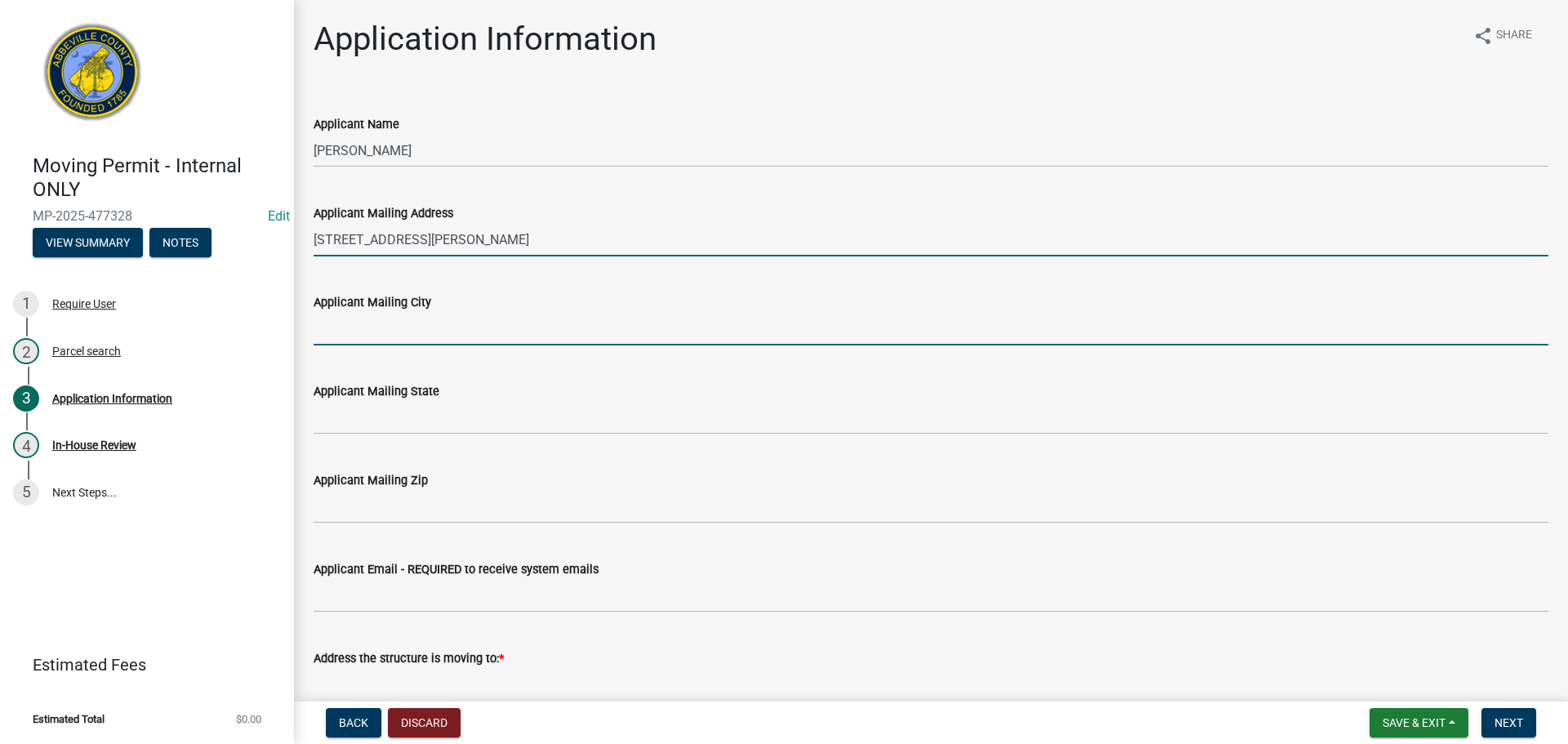
click at [358, 327] on input "Applicant Mailing City" at bounding box center [931, 328] width 1235 height 34
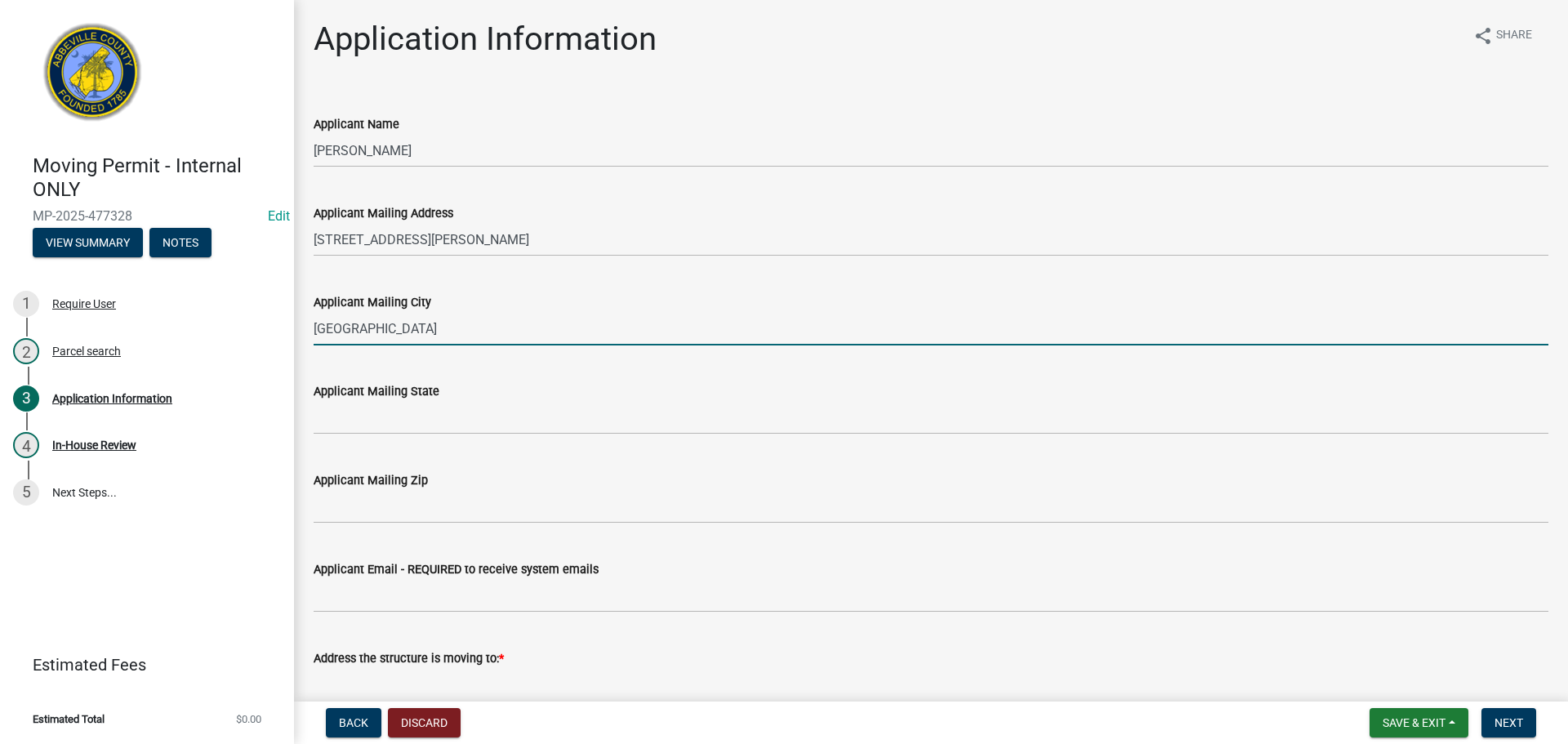
type input "[GEOGRAPHIC_DATA]"
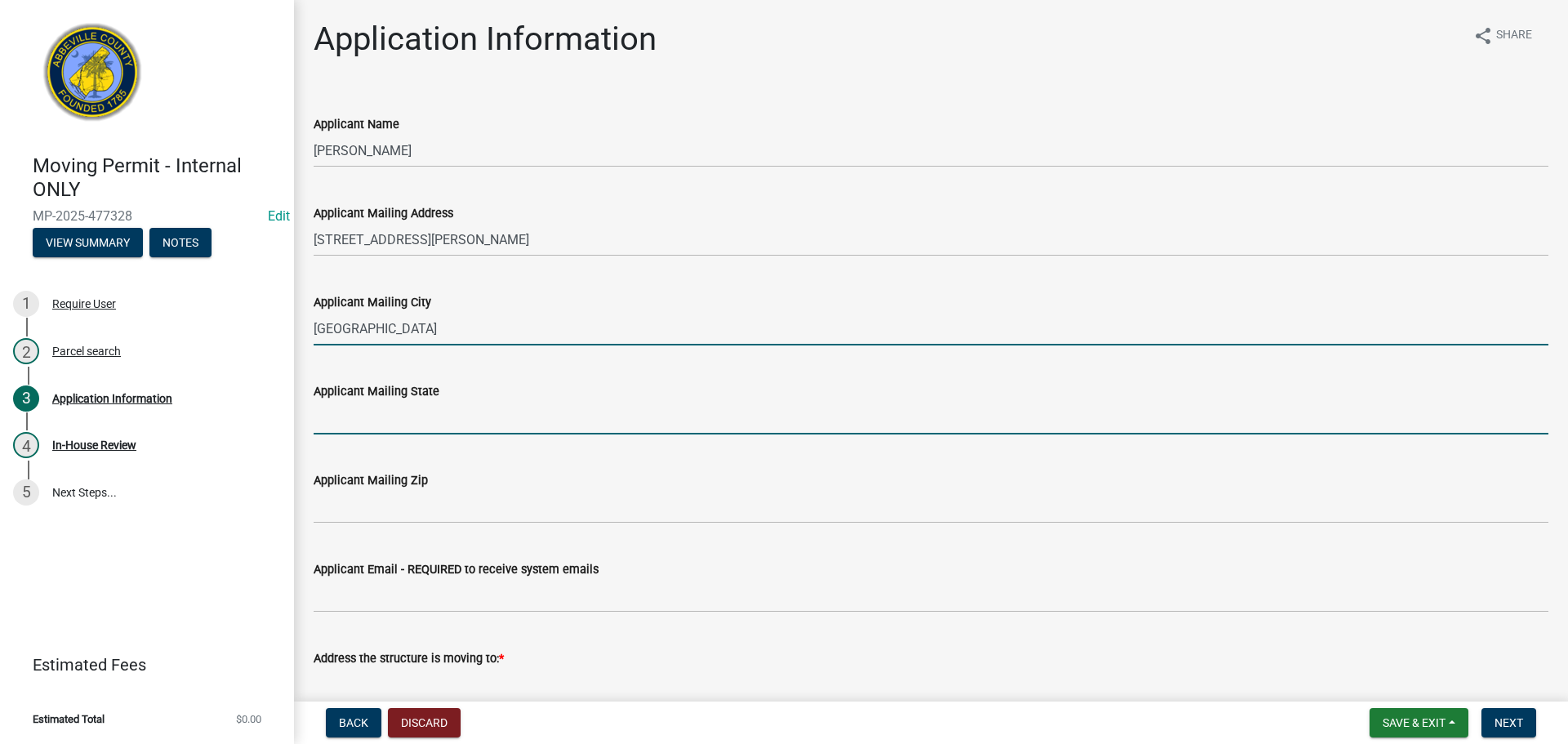
click at [397, 422] on input "Applicant Mailing State" at bounding box center [931, 417] width 1235 height 34
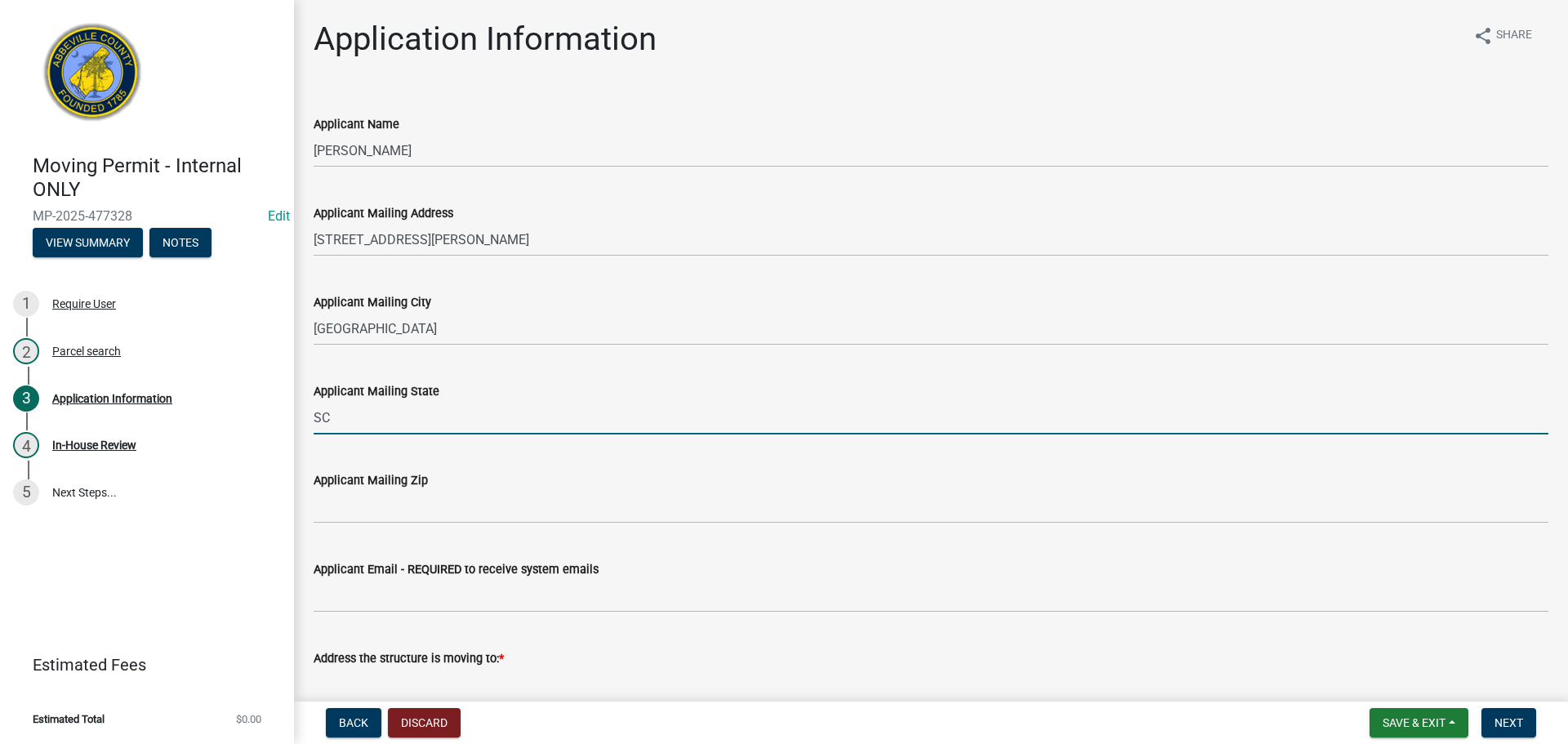
type input "SC"
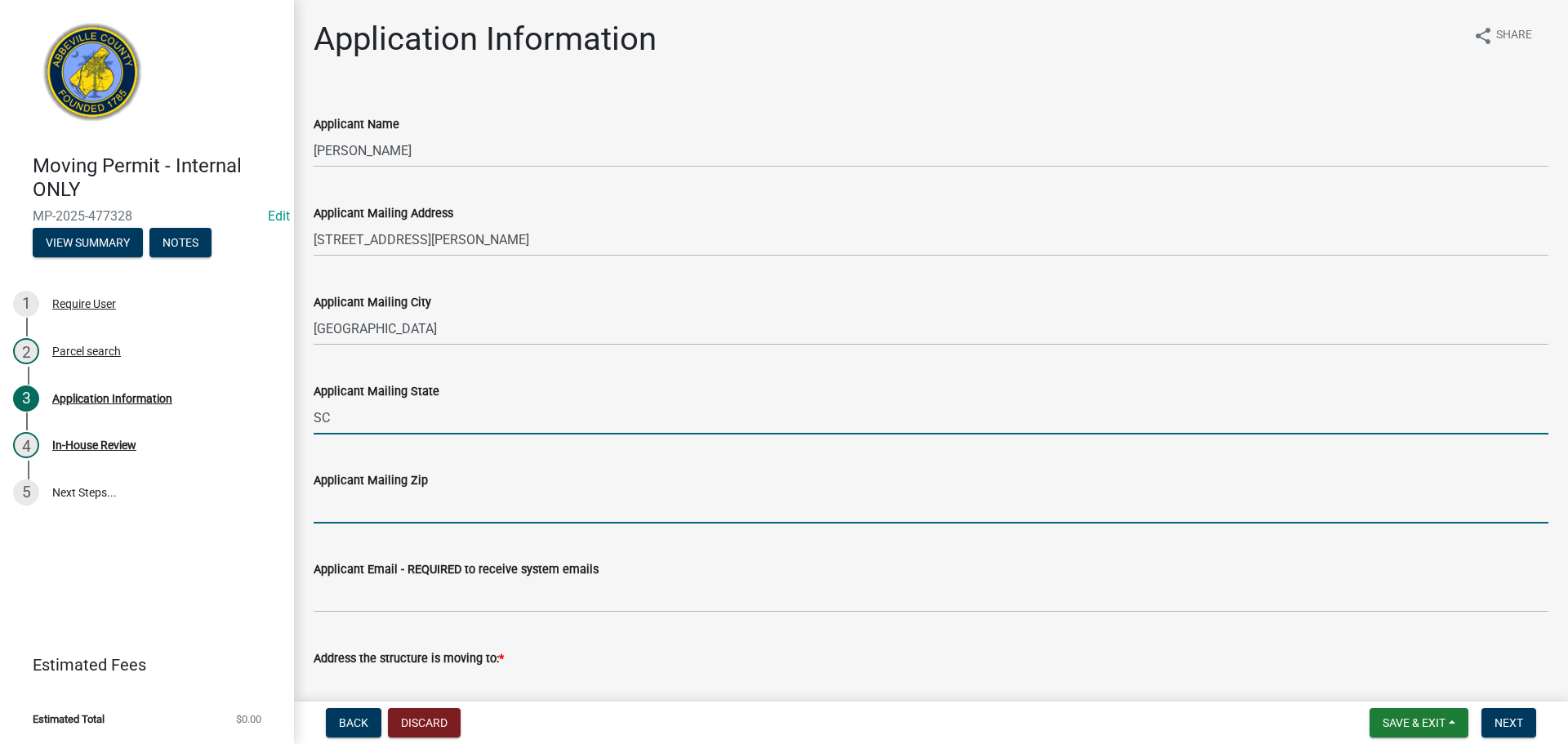
click at [386, 501] on input "Applicant Mailing Zip" at bounding box center [931, 507] width 1235 height 34
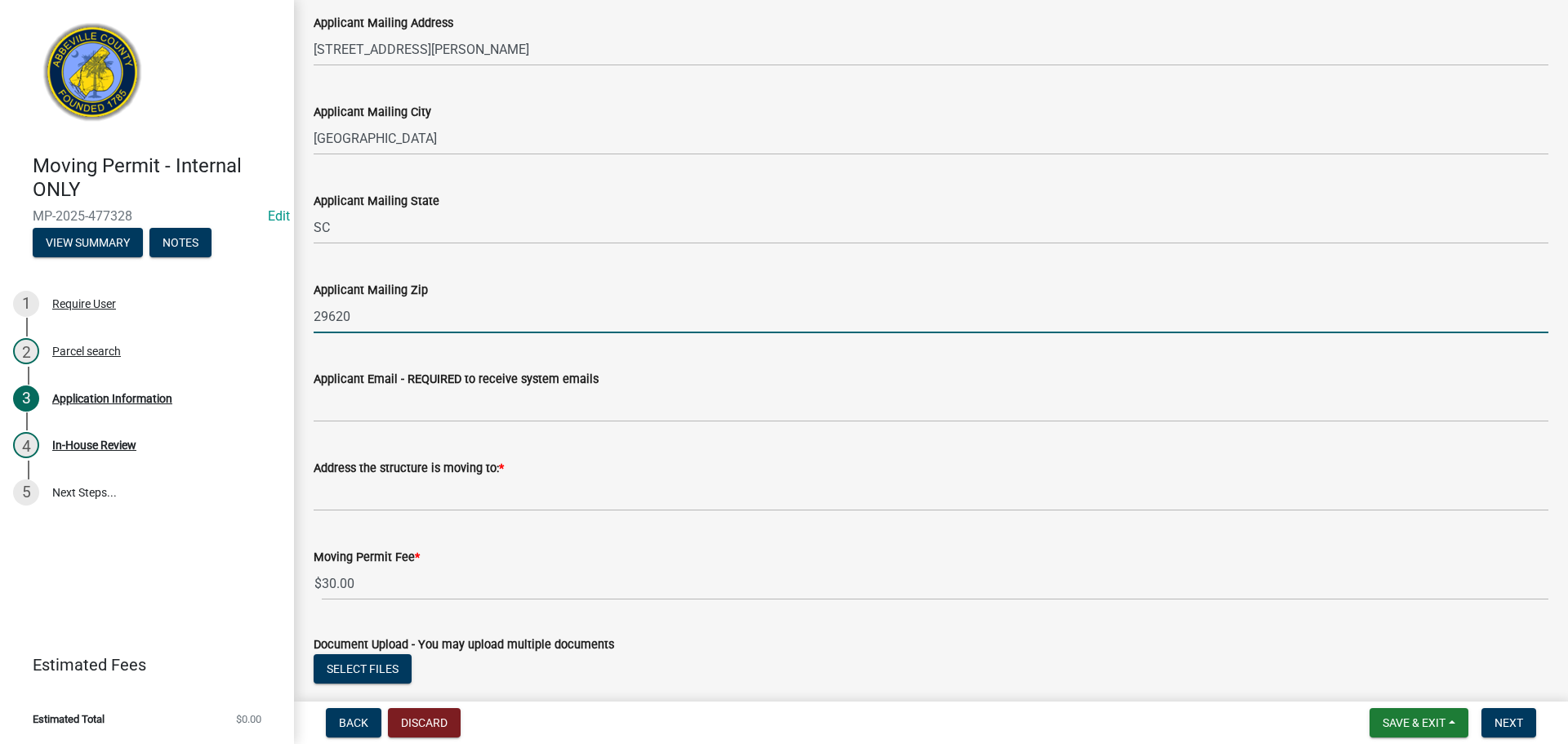
scroll to position [245, 0]
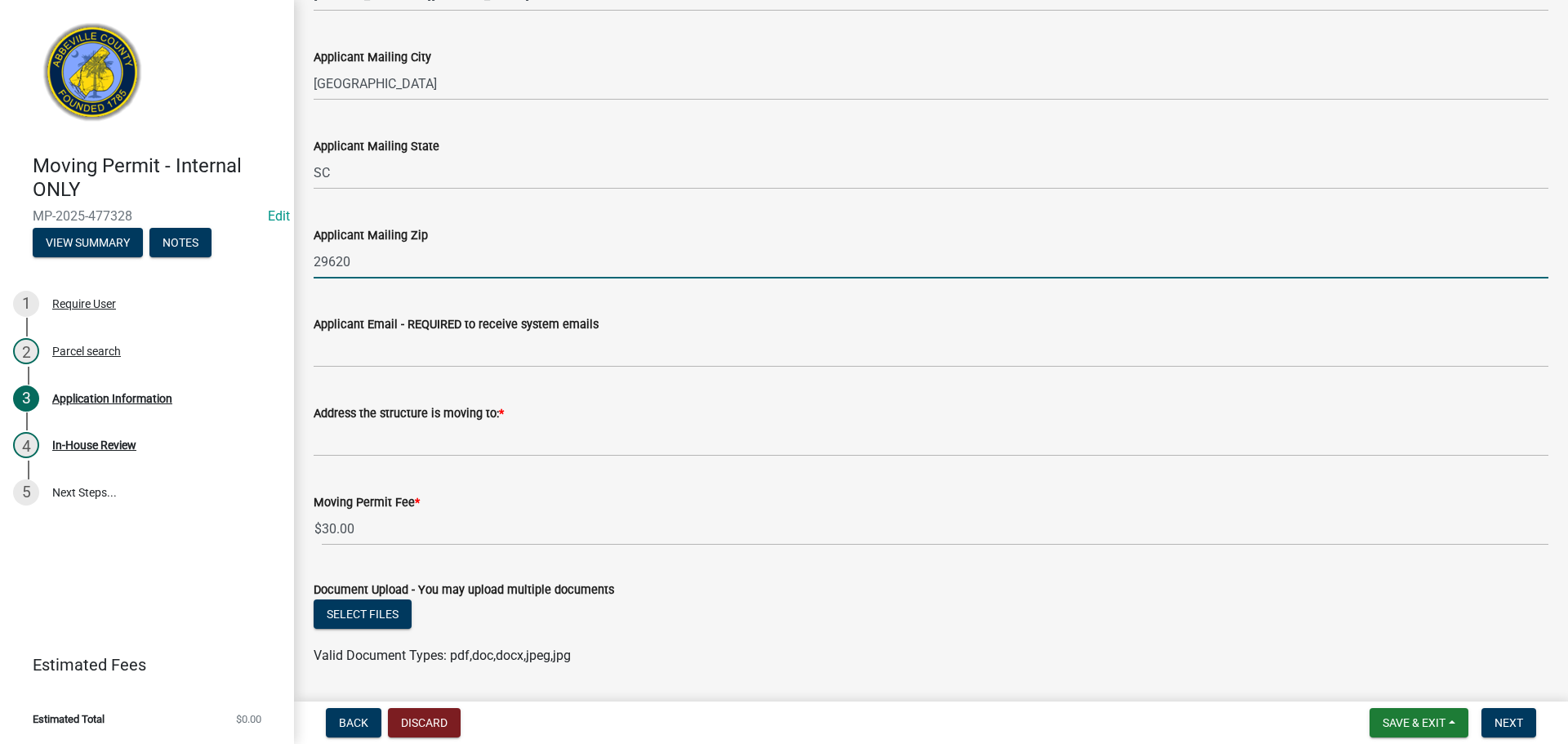
type input "29620"
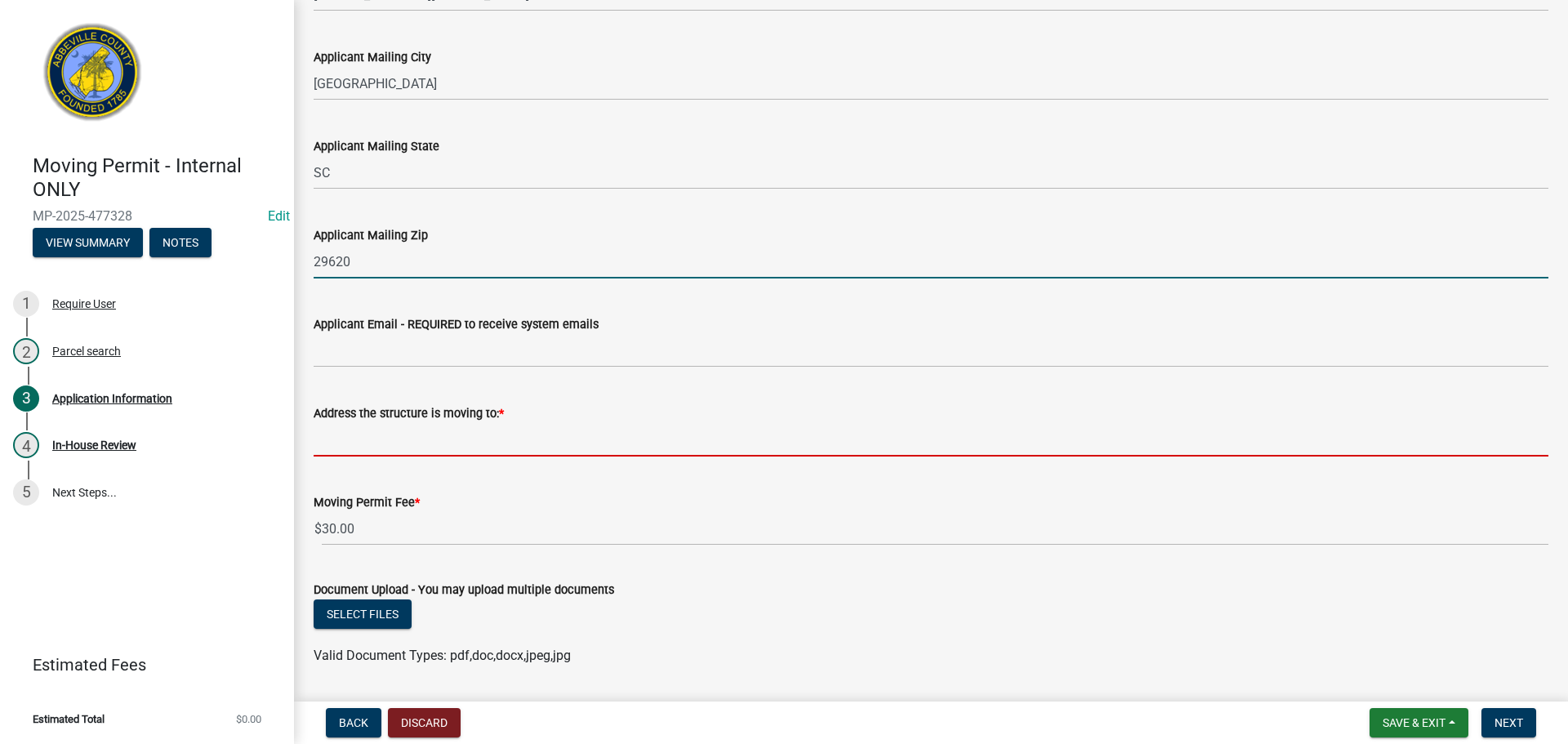
click at [422, 441] on input "Address the structure is moving to: *" at bounding box center [931, 440] width 1235 height 34
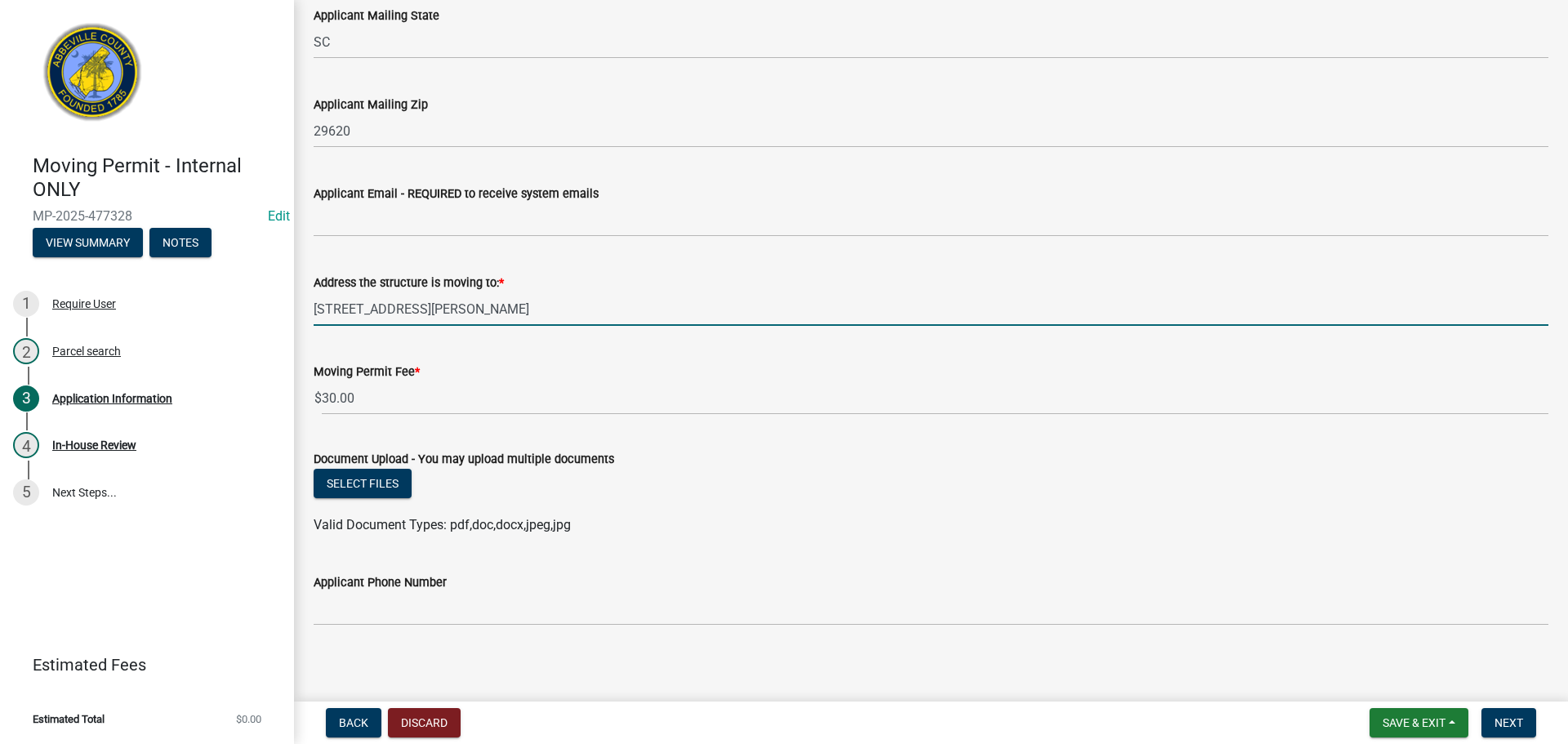
scroll to position [383, 0]
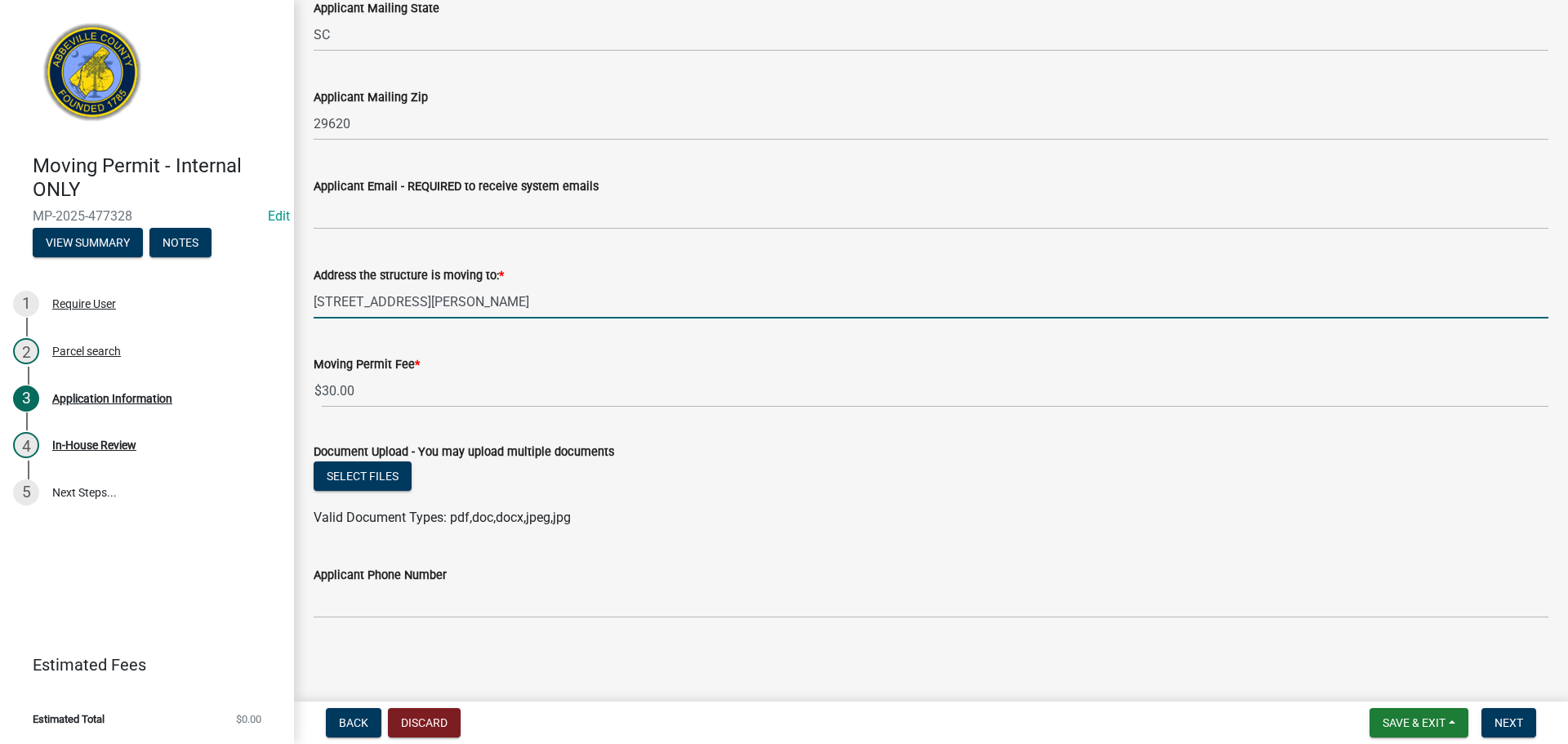
type input "[STREET_ADDRESS][PERSON_NAME]"
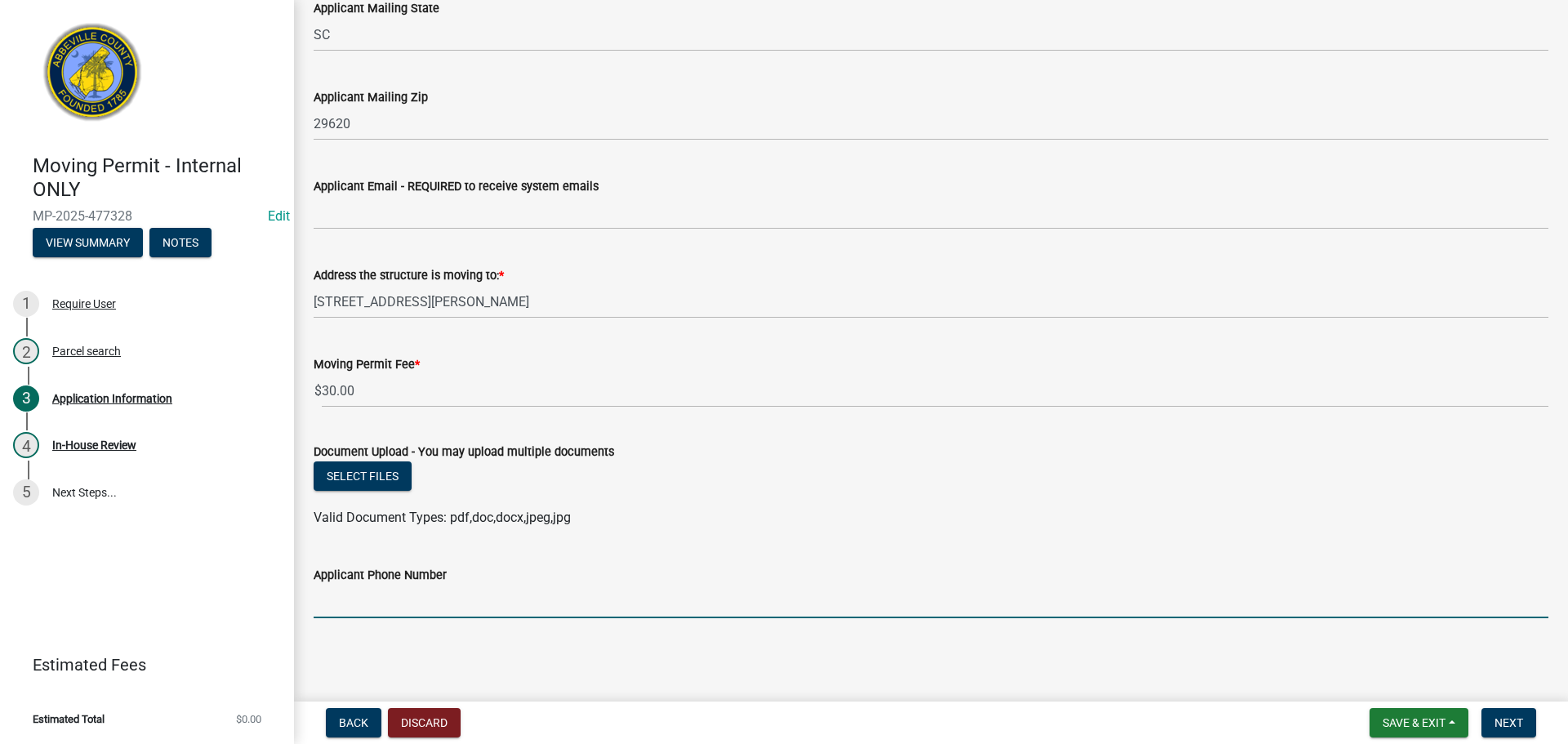
click at [364, 610] on input "Applicant Phone Number" at bounding box center [931, 601] width 1235 height 34
click at [1518, 713] on button "Next" at bounding box center [1509, 723] width 54 height 29
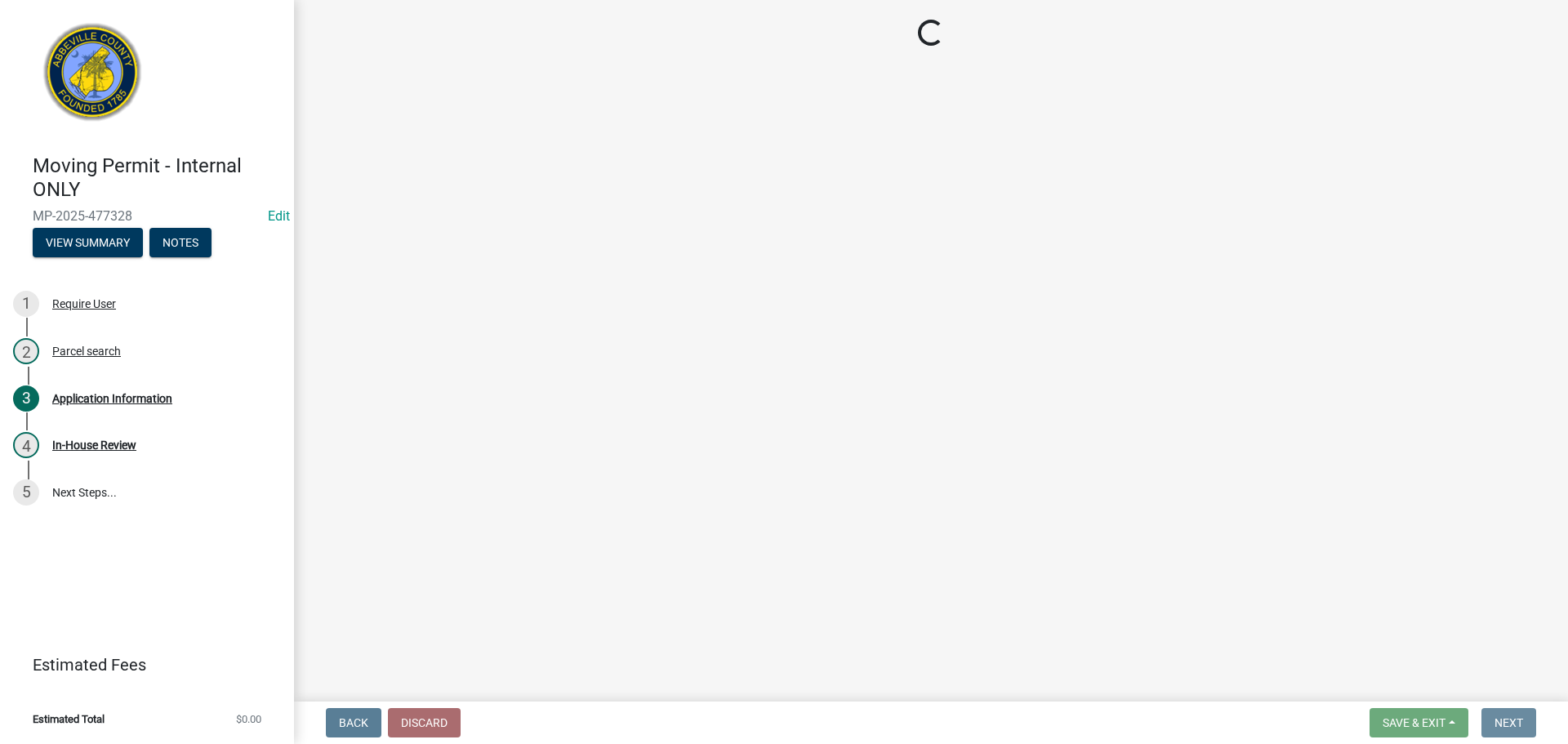
scroll to position [0, 0]
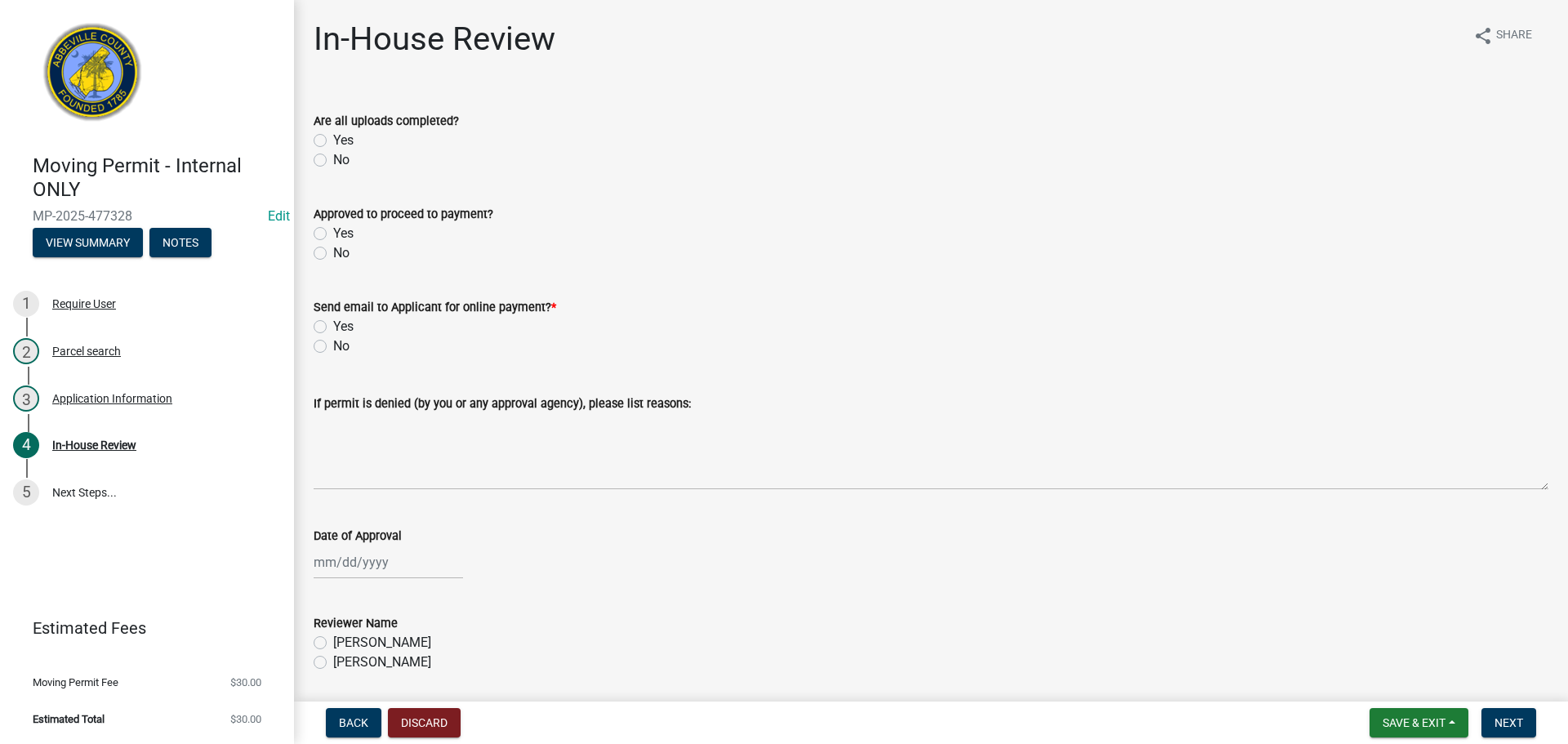
click at [334, 140] on label "Yes" at bounding box center [344, 141] width 21 height 20
click at [334, 140] on input "Yes" at bounding box center [339, 136] width 10 height 10
radio input "true"
click at [334, 345] on label "No" at bounding box center [341, 346] width 16 height 20
click at [334, 345] on input "No" at bounding box center [339, 341] width 10 height 10
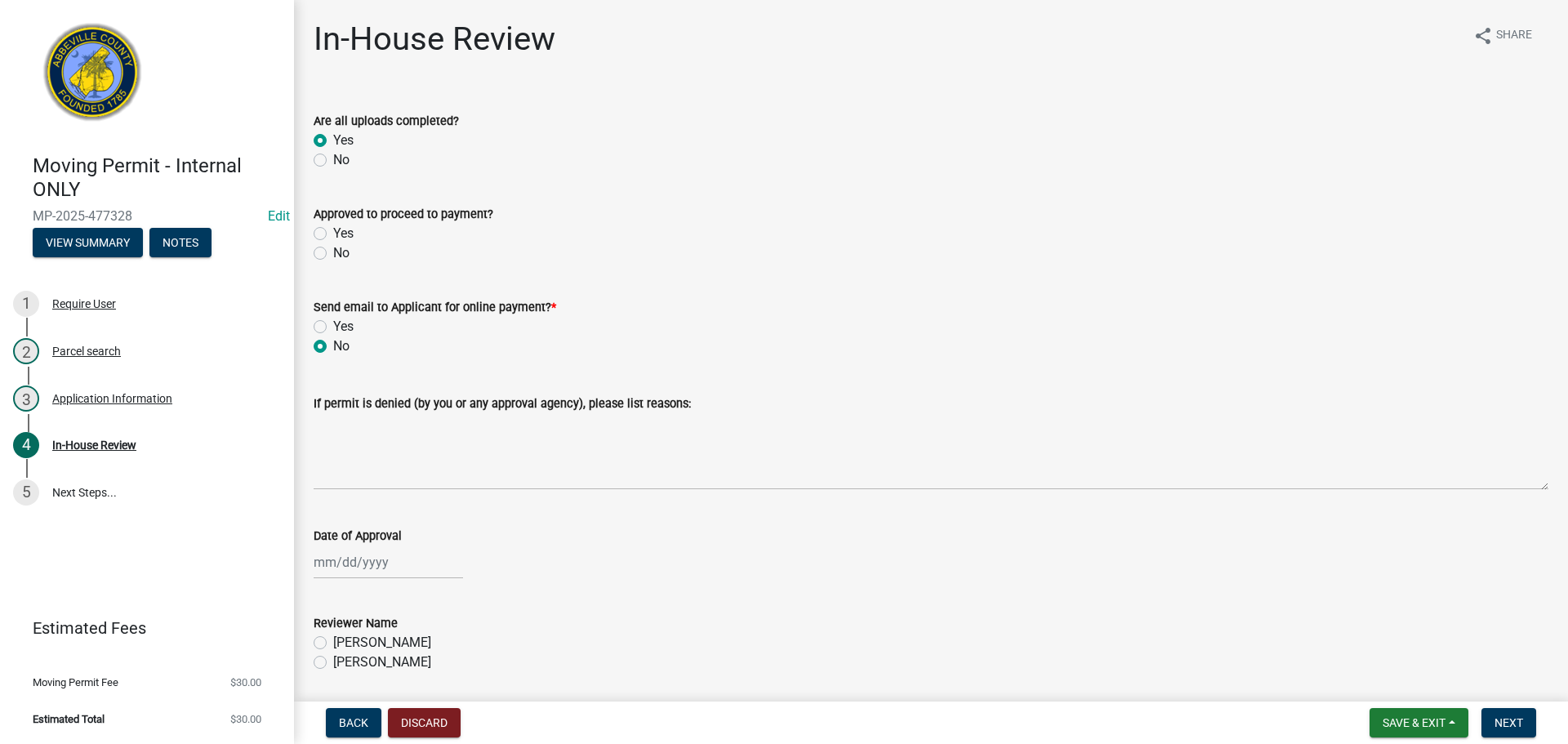
radio input "true"
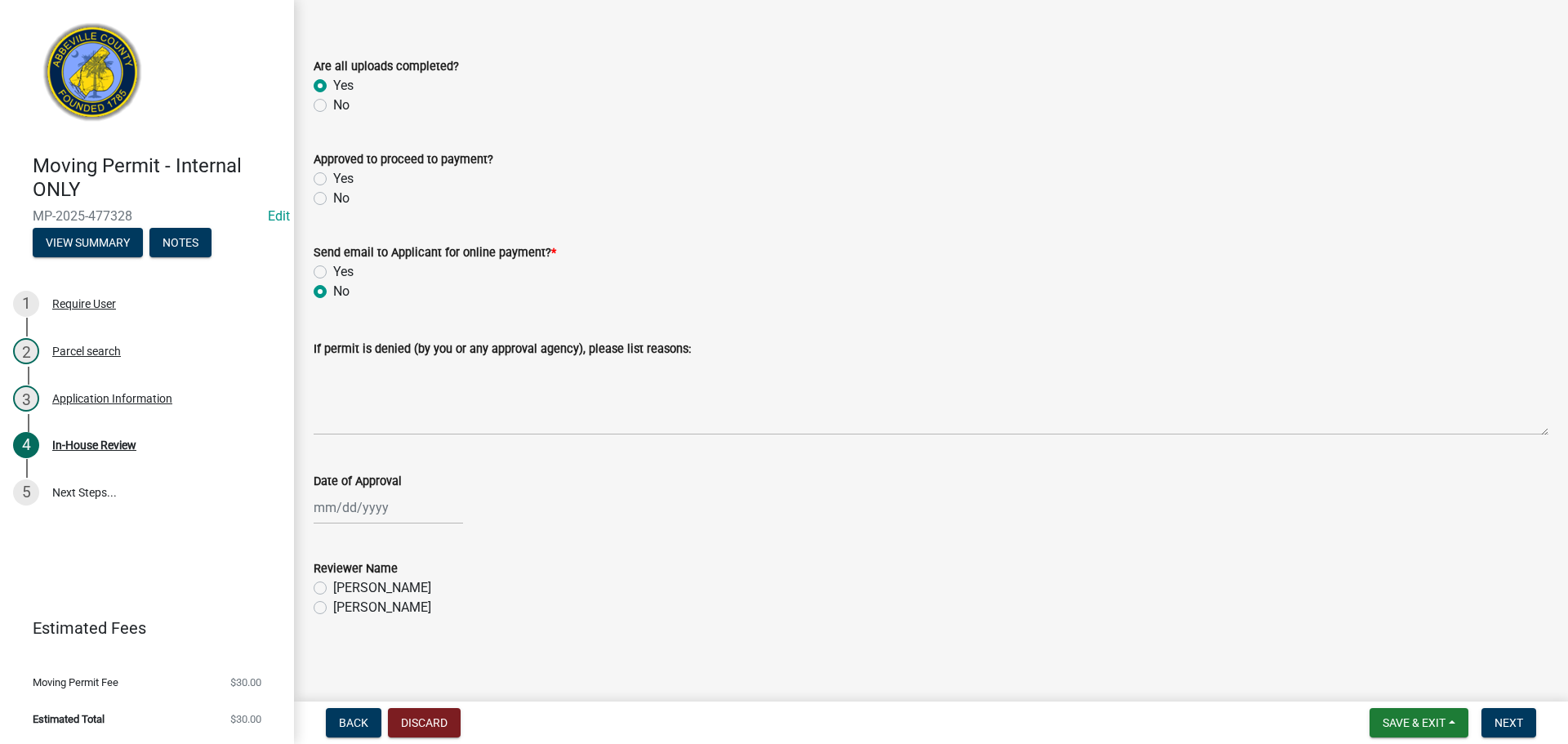
scroll to position [55, 0]
click at [347, 508] on div at bounding box center [388, 507] width 149 height 34
select select "9"
select select "2025"
click at [408, 360] on div "11" at bounding box center [409, 367] width 26 height 26
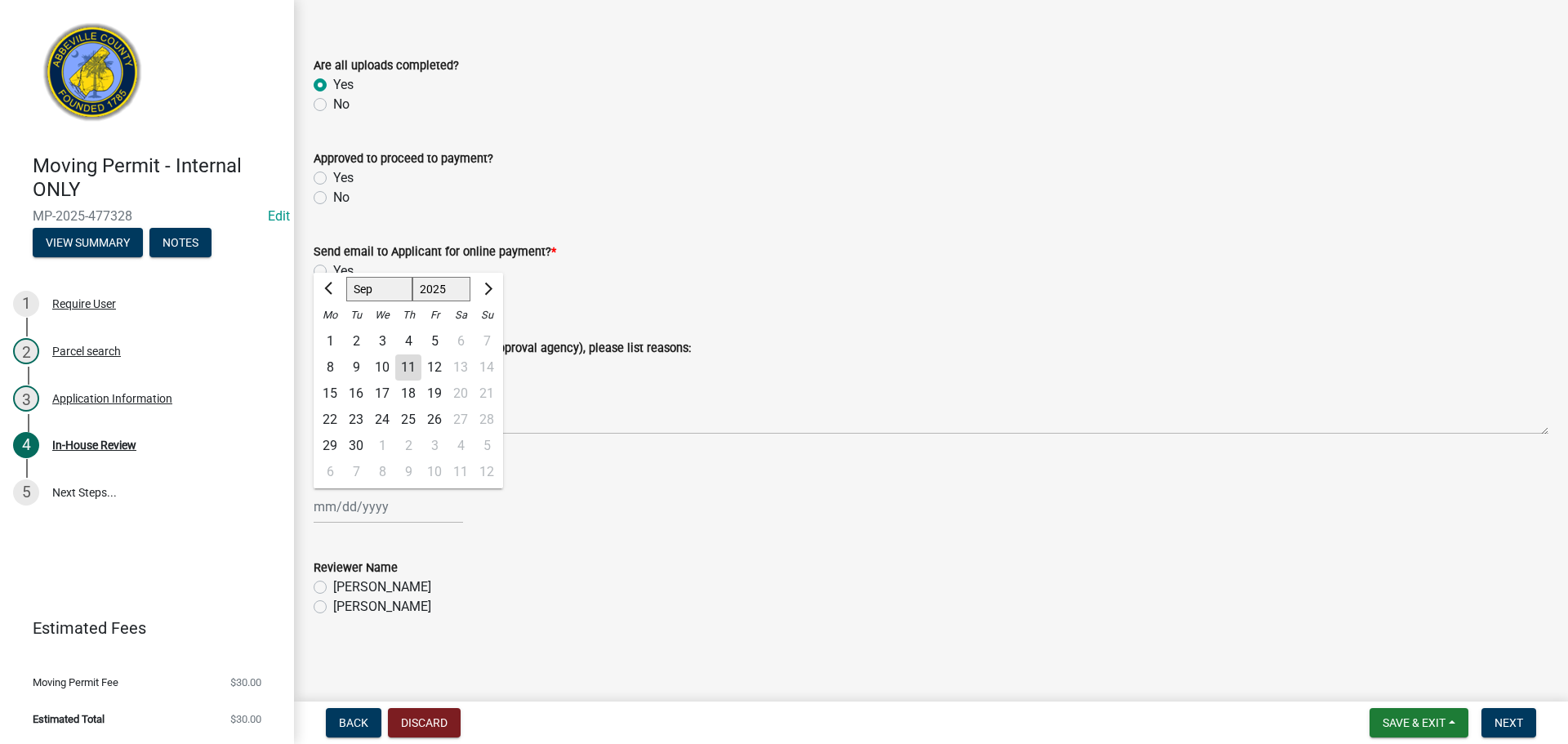
type input "[DATE]"
click at [334, 610] on label "[PERSON_NAME]" at bounding box center [383, 607] width 98 height 20
click at [334, 608] on input "[PERSON_NAME]" at bounding box center [339, 603] width 10 height 10
radio input "true"
click at [1507, 719] on span "Next" at bounding box center [1509, 722] width 28 height 13
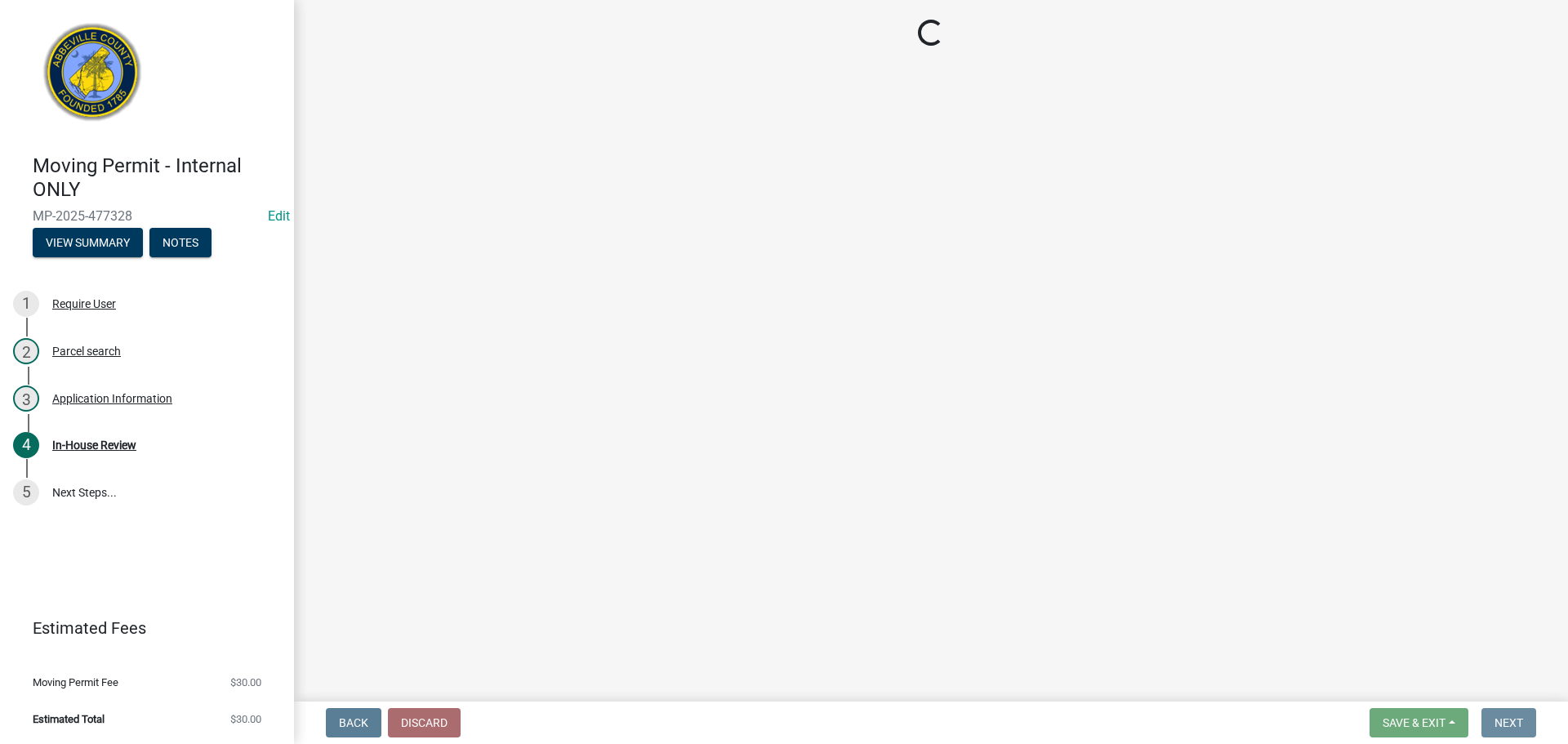
scroll to position [0, 0]
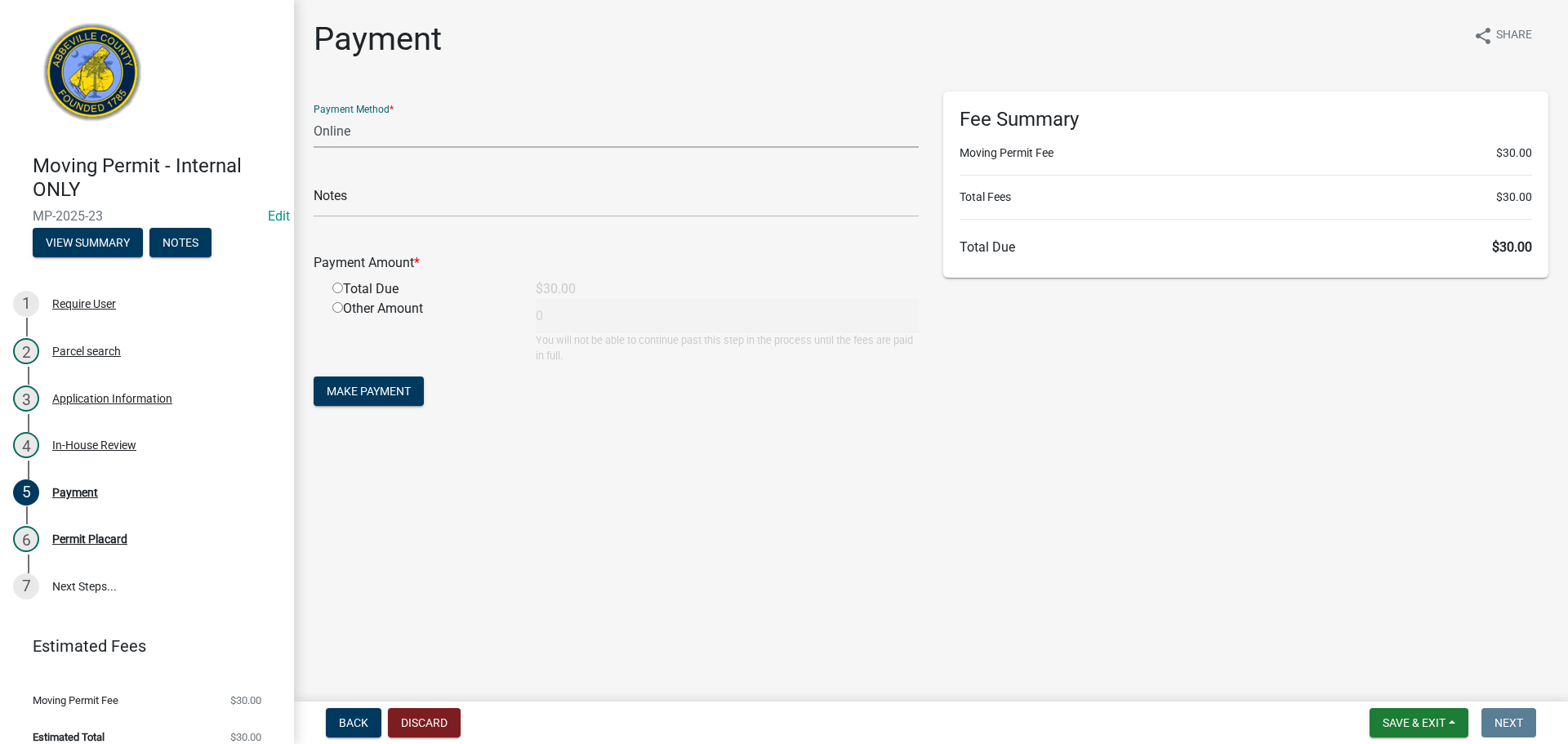
click at [422, 132] on select "Credit Card POS Check Cash Online" at bounding box center [616, 131] width 605 height 34
select select "0: 2"
click at [314, 115] on select "Credit Card POS Check Cash Online" at bounding box center [616, 131] width 605 height 34
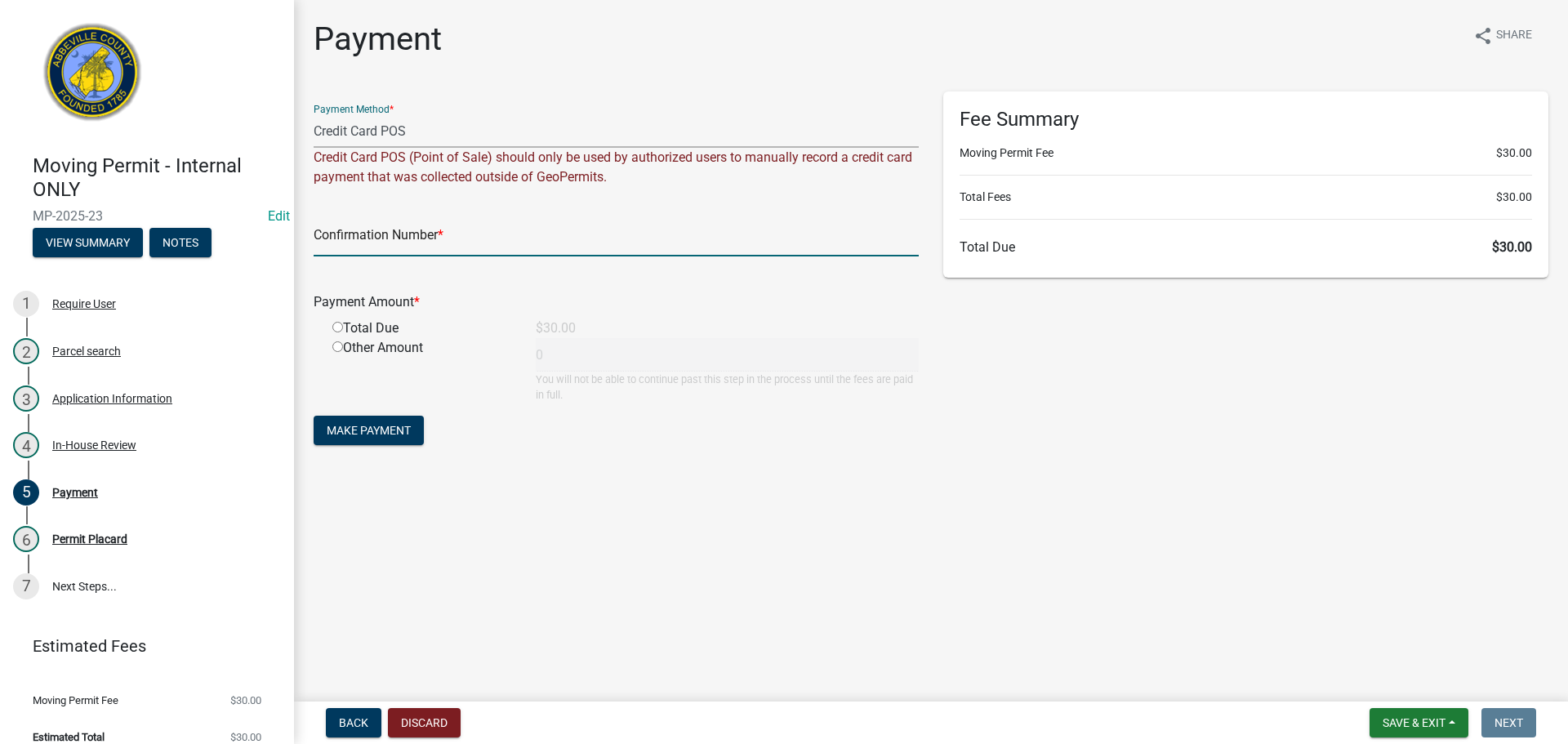
click at [381, 234] on input "text" at bounding box center [616, 240] width 605 height 34
type input "square"
click at [334, 331] on input "radio" at bounding box center [338, 327] width 10 height 10
radio input "true"
type input "30"
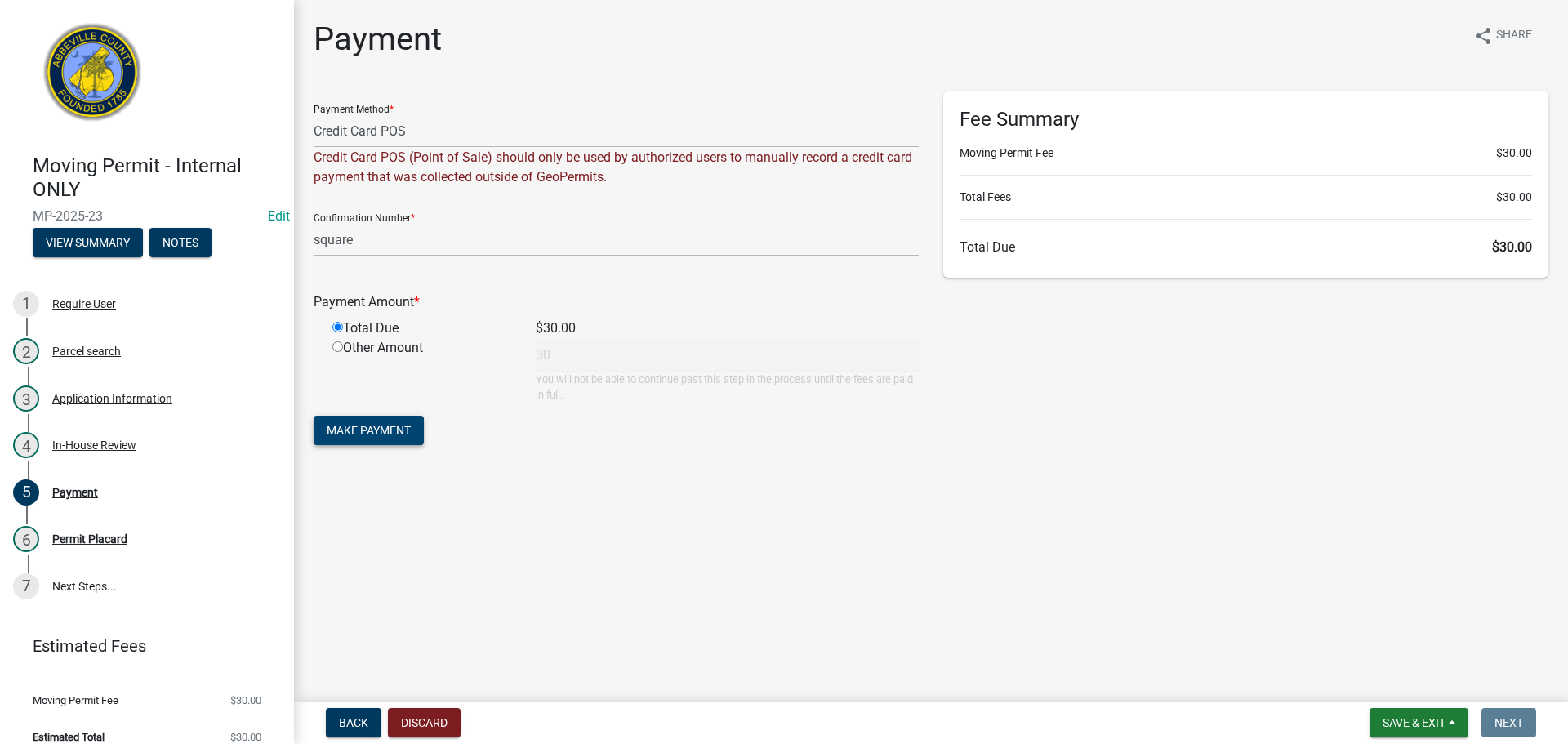
click at [377, 424] on span "Make Payment" at bounding box center [369, 430] width 84 height 13
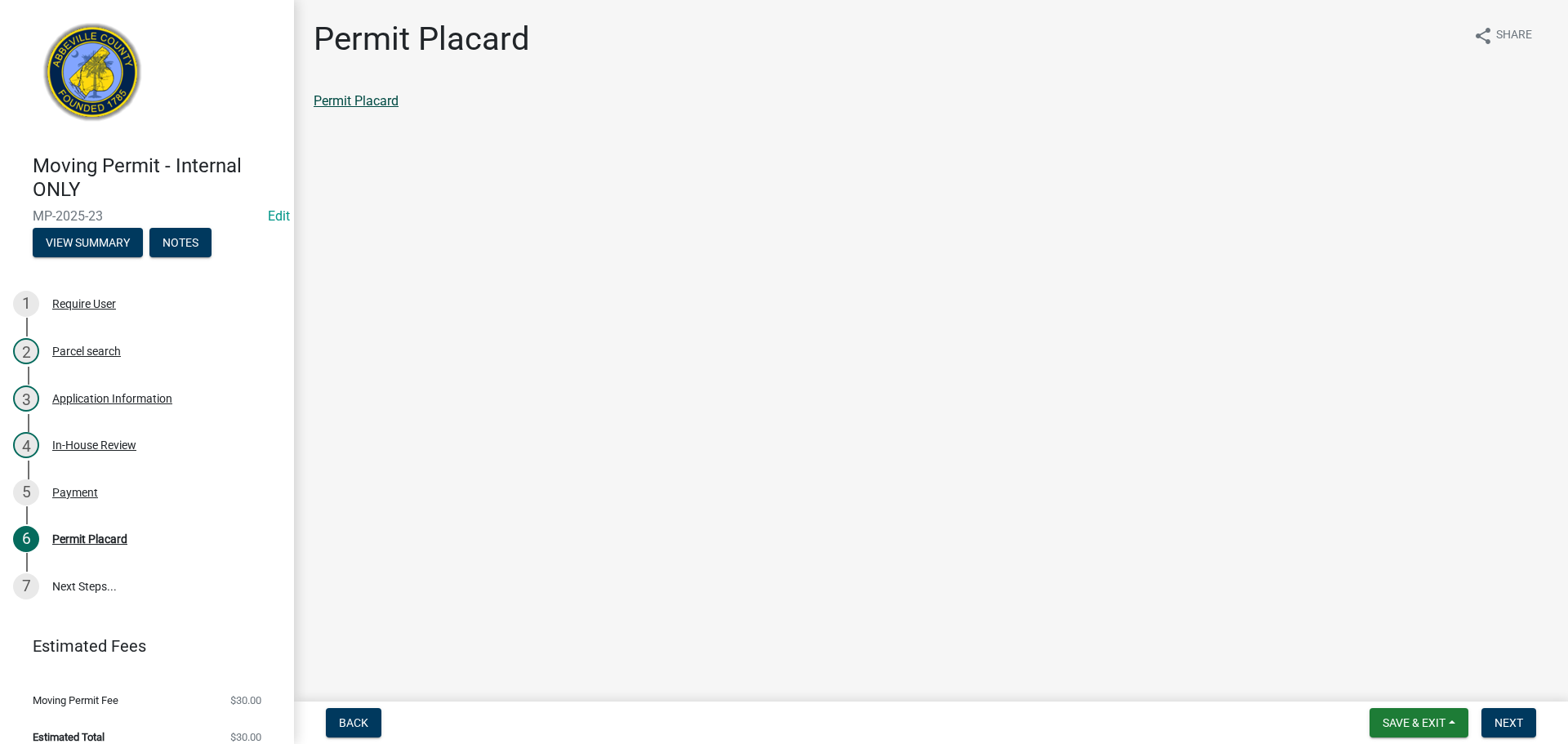
click at [362, 98] on link "Permit Placard" at bounding box center [356, 101] width 85 height 16
click at [55, 494] on div "Payment" at bounding box center [75, 492] width 46 height 11
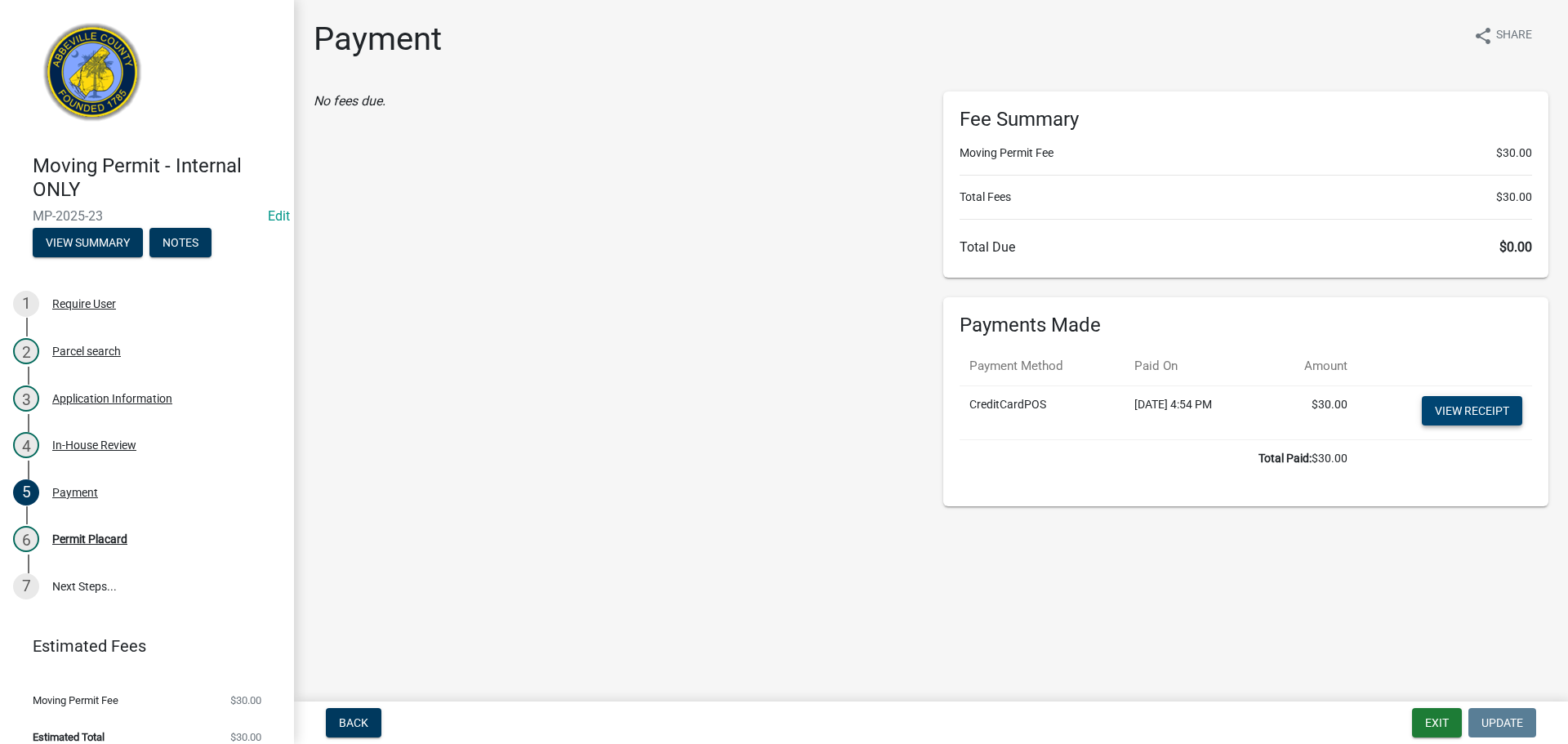
click at [1500, 403] on link "View receipt" at bounding box center [1472, 411] width 101 height 29
click at [94, 231] on button "View Summary" at bounding box center [88, 242] width 110 height 29
